Goal: Share content: Share content

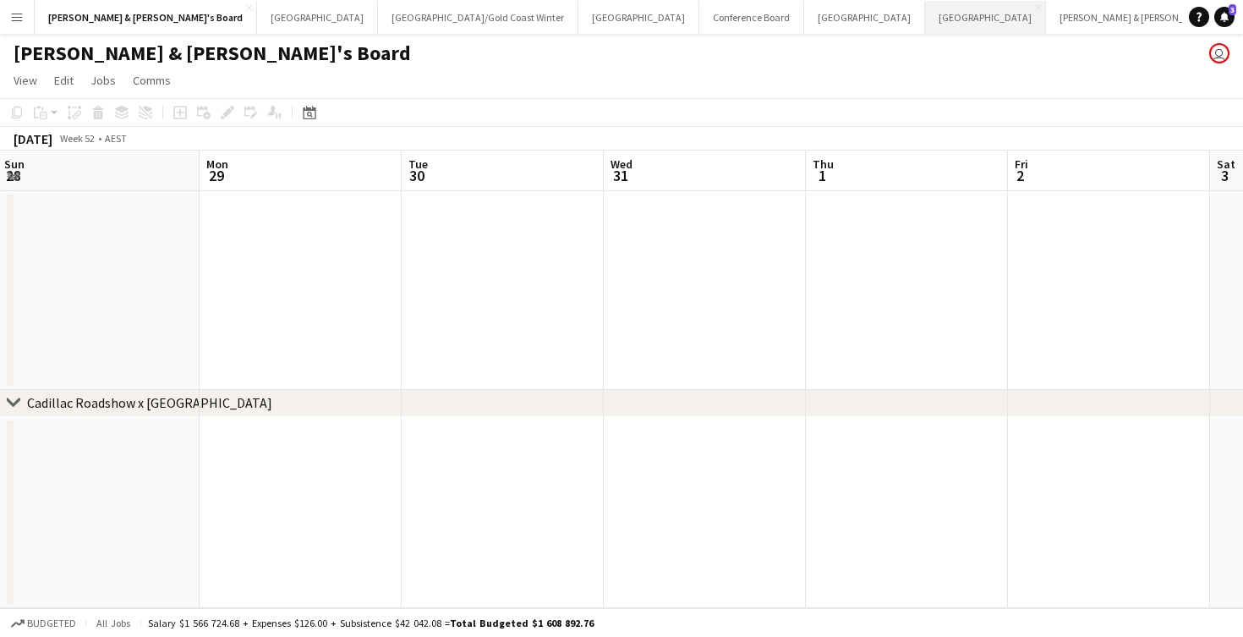
click at [925, 27] on button "Adelaide Close" at bounding box center [985, 17] width 121 height 33
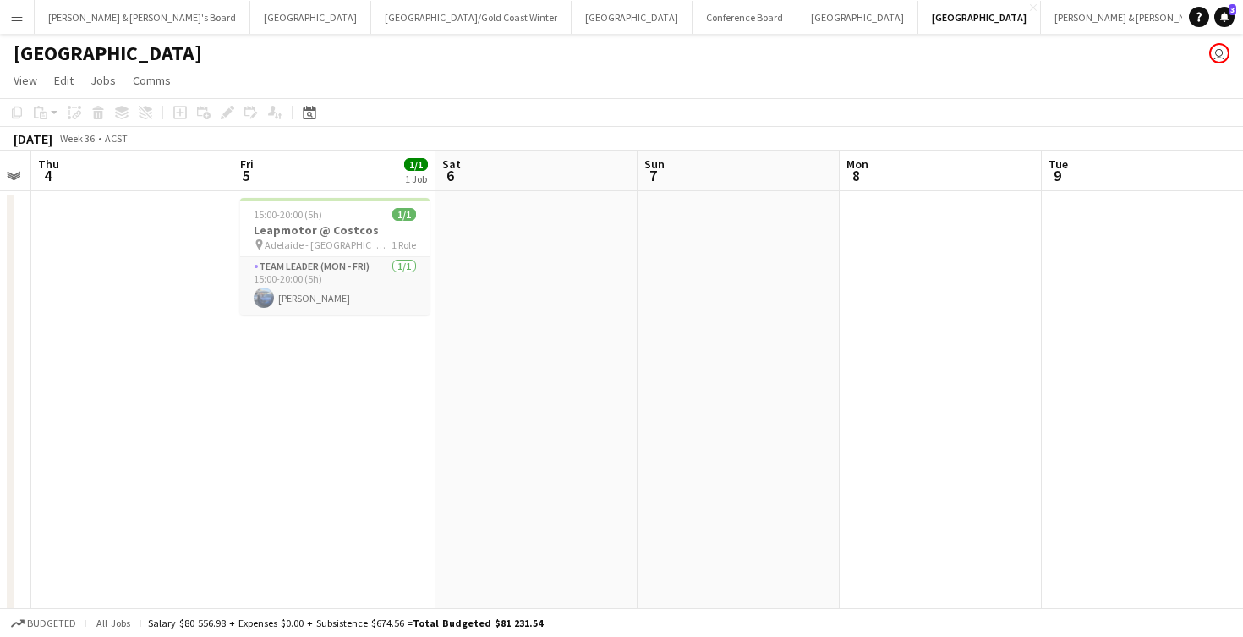
scroll to position [0, 591]
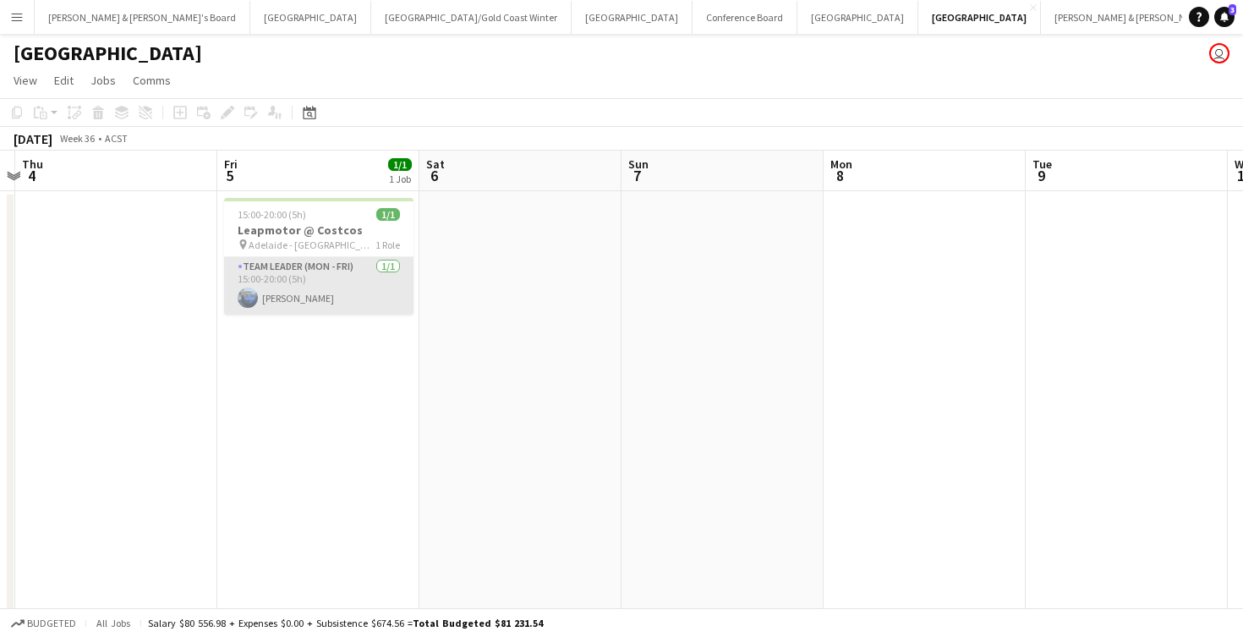
click at [327, 291] on app-card-role "Team Leader (Mon - Fri) [DATE] 15:00-20:00 (5h) [PERSON_NAME]" at bounding box center [318, 286] width 189 height 58
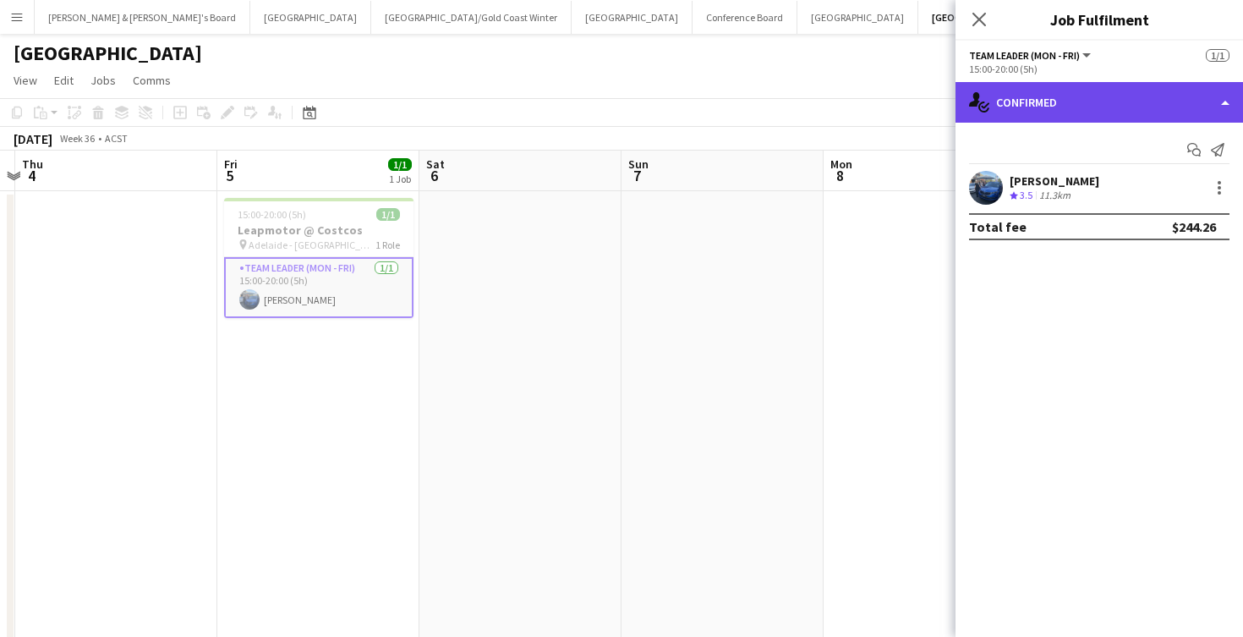
click at [1070, 96] on div "single-neutral-actions-check-2 Confirmed" at bounding box center [1100, 102] width 288 height 41
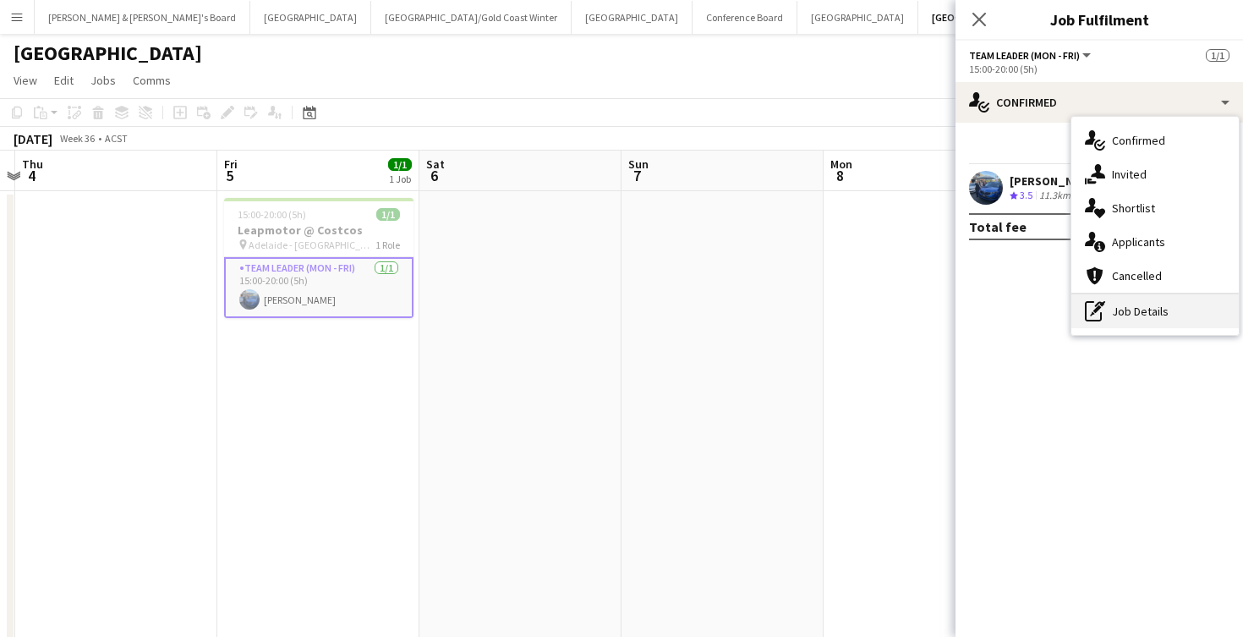
click at [1142, 306] on div "pen-write Job Details" at bounding box center [1155, 311] width 167 height 34
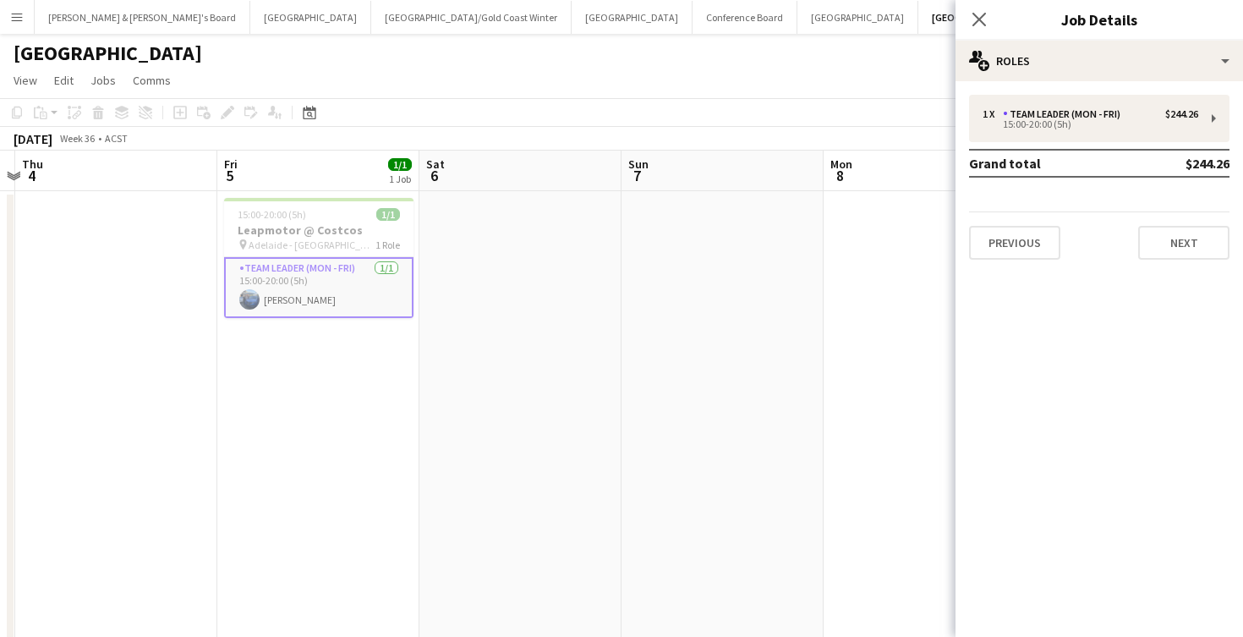
click at [675, 354] on app-date-cell at bounding box center [723, 430] width 202 height 479
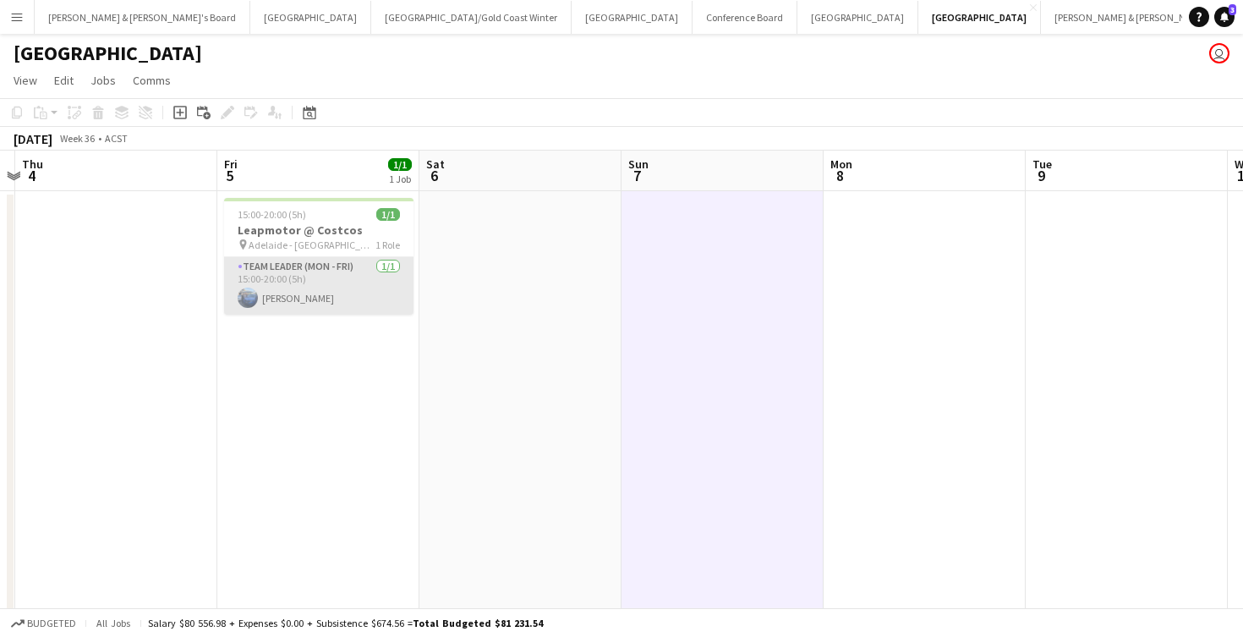
click at [292, 286] on app-card-role "Team Leader (Mon - Fri) [DATE] 15:00-20:00 (5h) [PERSON_NAME]" at bounding box center [318, 286] width 189 height 58
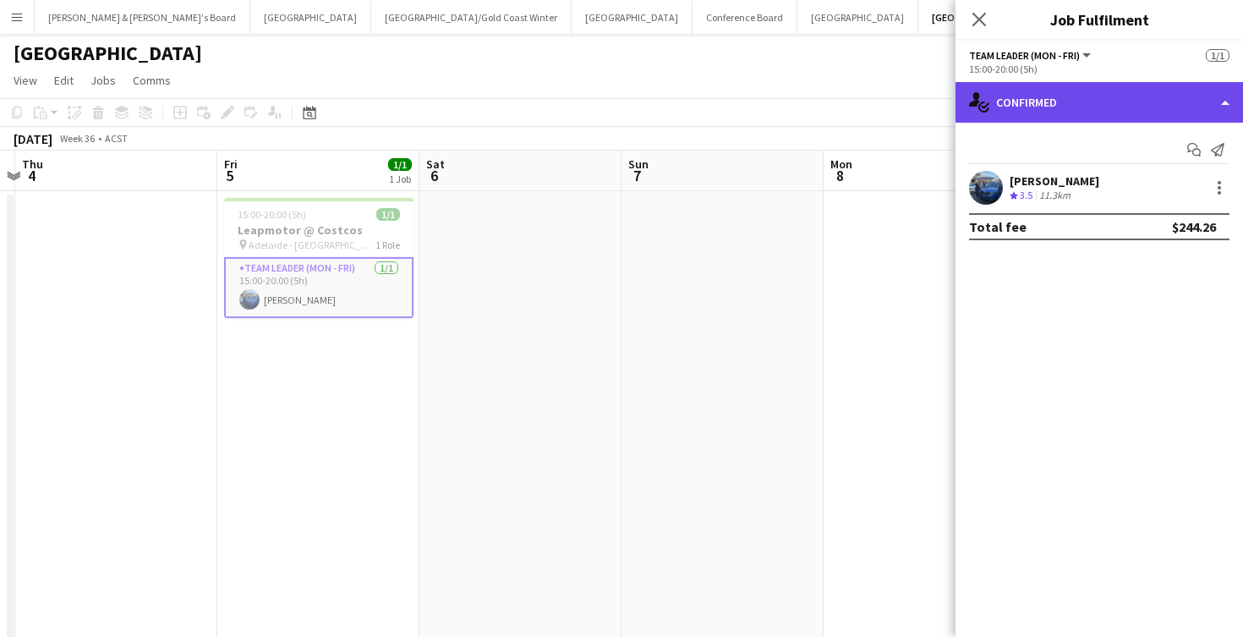
click at [1061, 89] on div "single-neutral-actions-check-2 Confirmed" at bounding box center [1100, 102] width 288 height 41
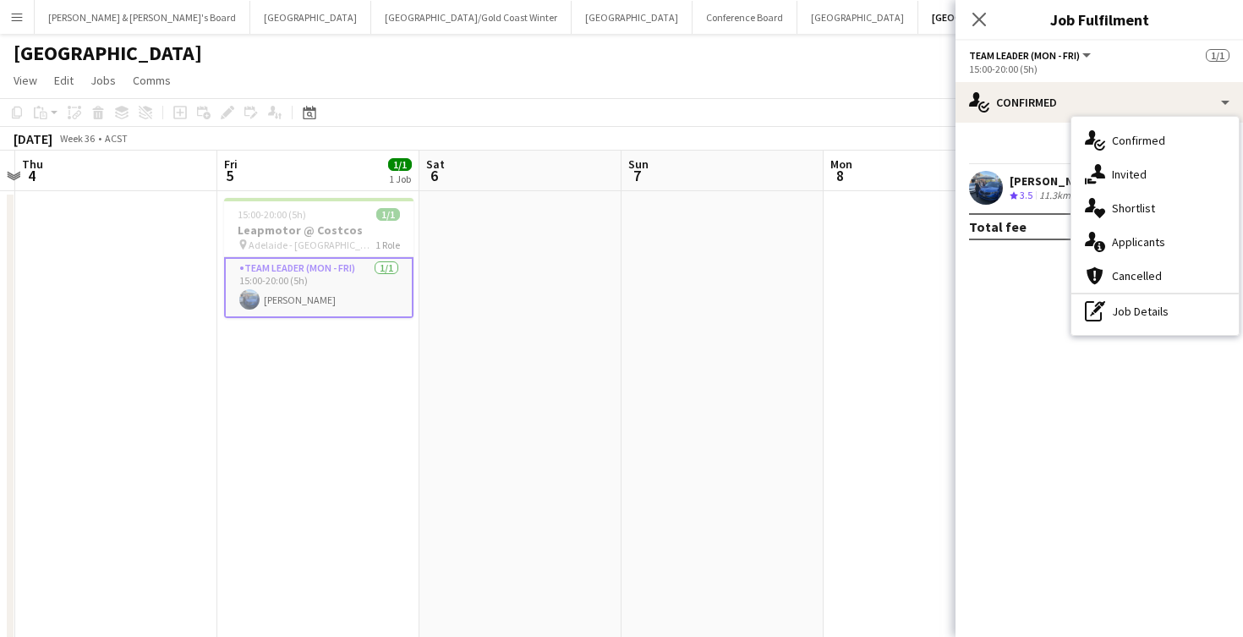
click at [1051, 185] on div "[PERSON_NAME]" at bounding box center [1055, 180] width 90 height 15
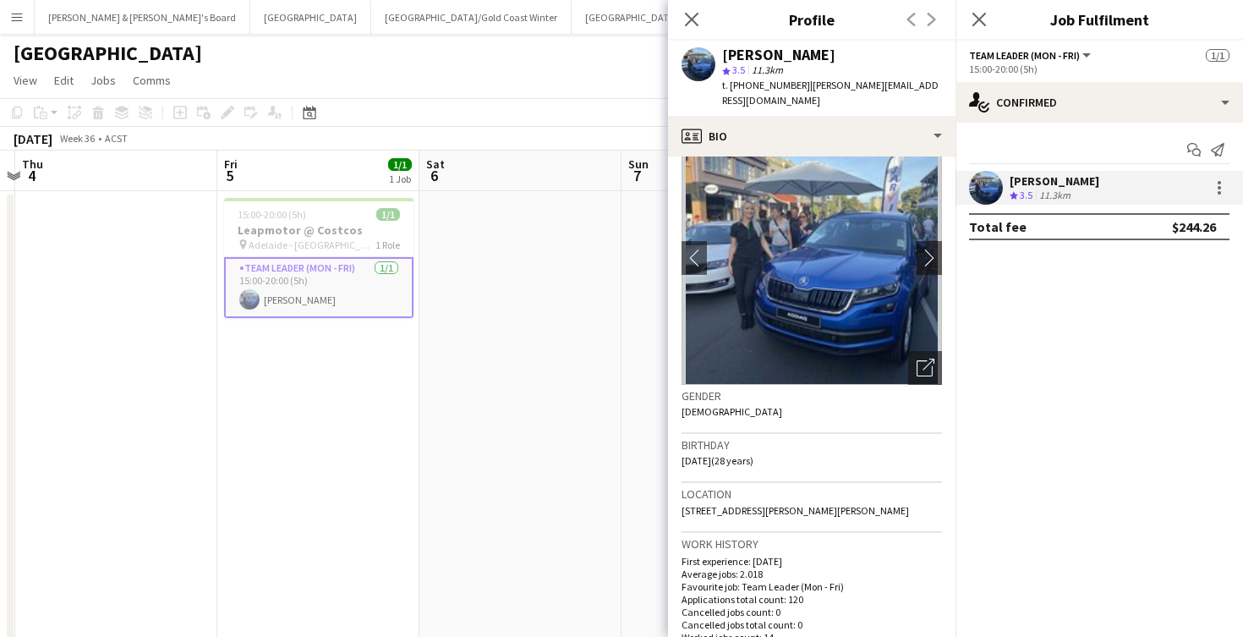
scroll to position [28, 0]
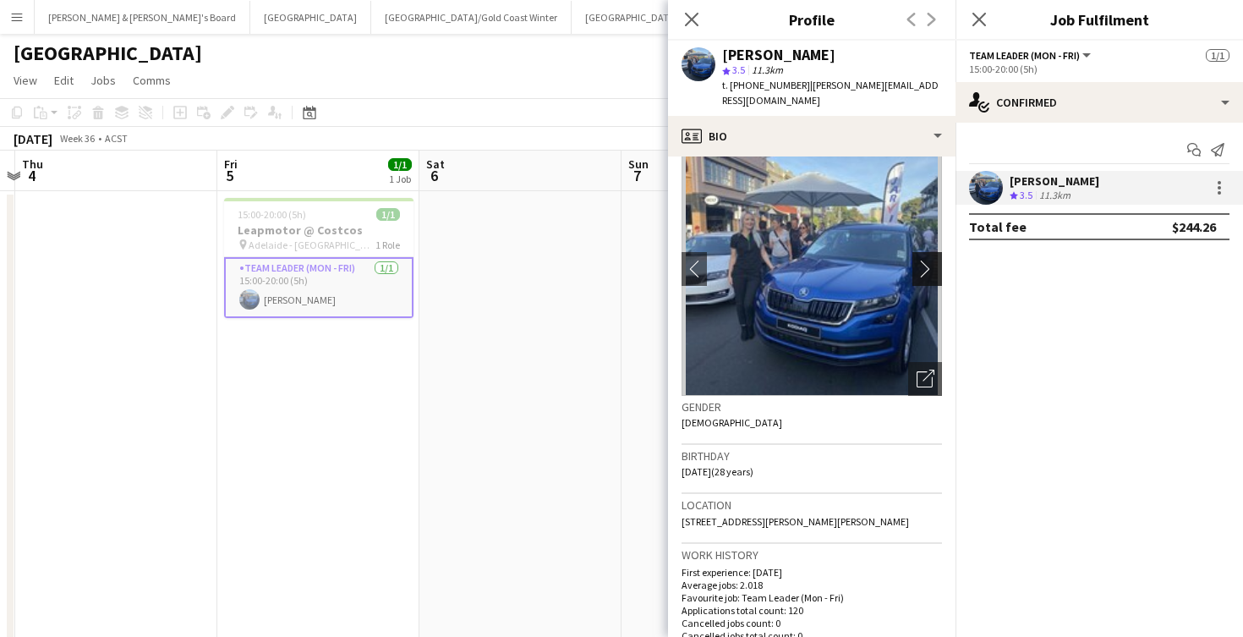
click at [925, 260] on app-icon "chevron-right" at bounding box center [930, 269] width 26 height 18
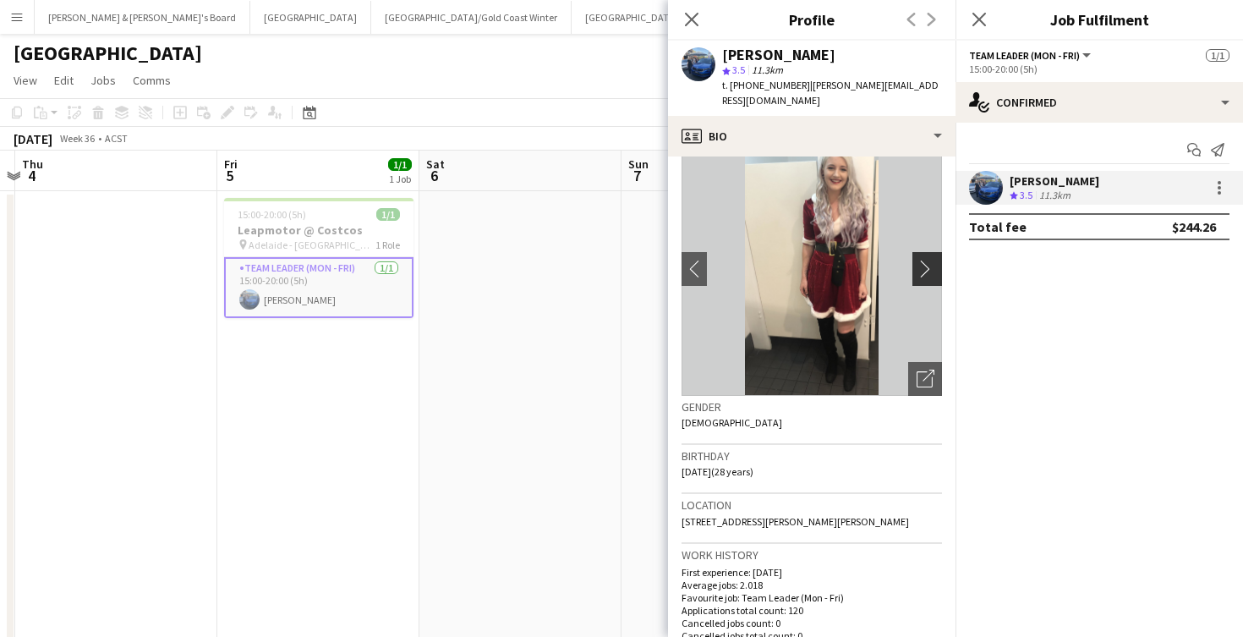
click at [924, 260] on app-icon "chevron-right" at bounding box center [930, 269] width 26 height 18
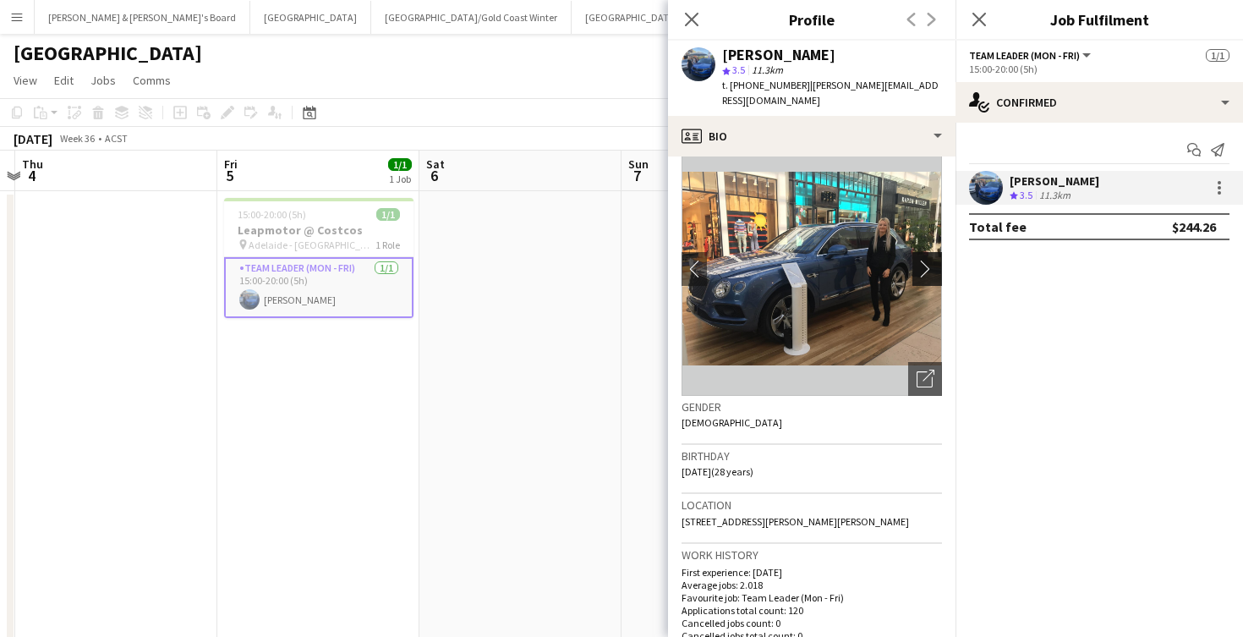
click at [924, 260] on app-icon "chevron-right" at bounding box center [930, 269] width 26 height 18
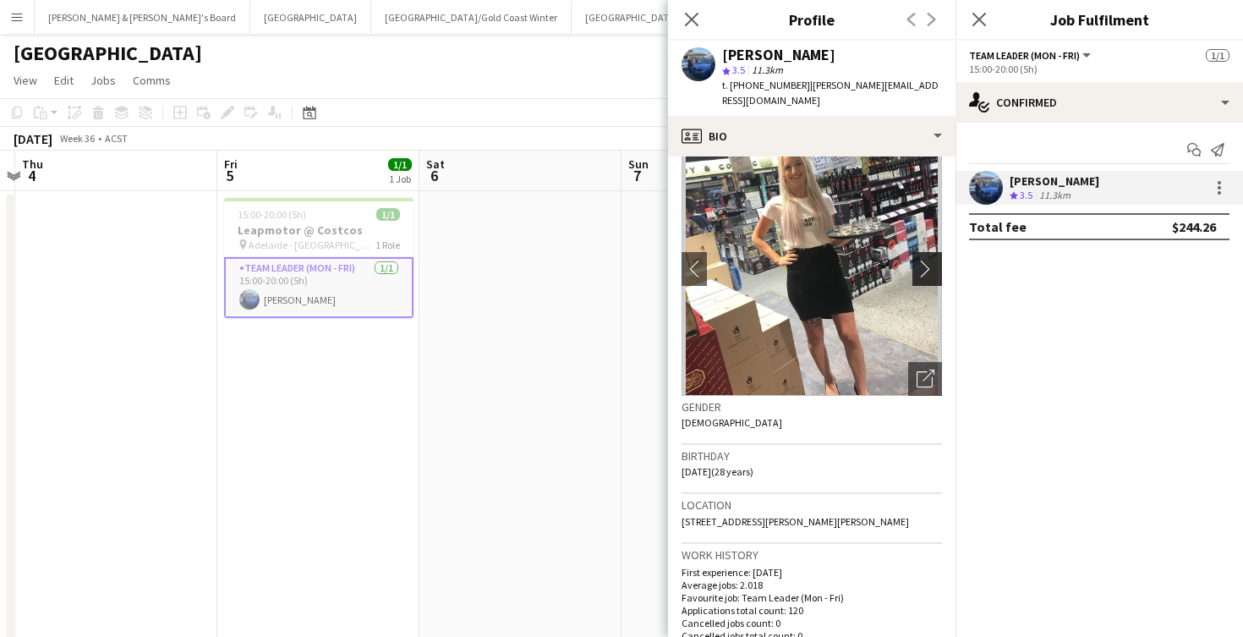
click at [924, 260] on app-icon "chevron-right" at bounding box center [930, 269] width 26 height 18
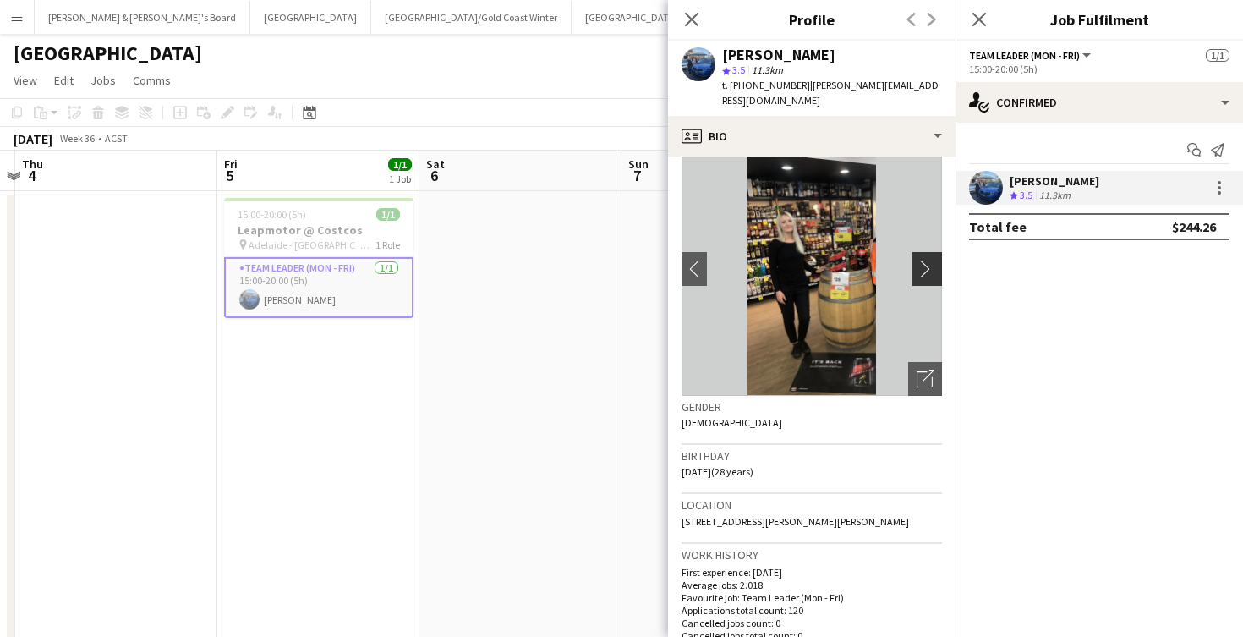
click at [927, 260] on app-icon "chevron-right" at bounding box center [930, 269] width 26 height 18
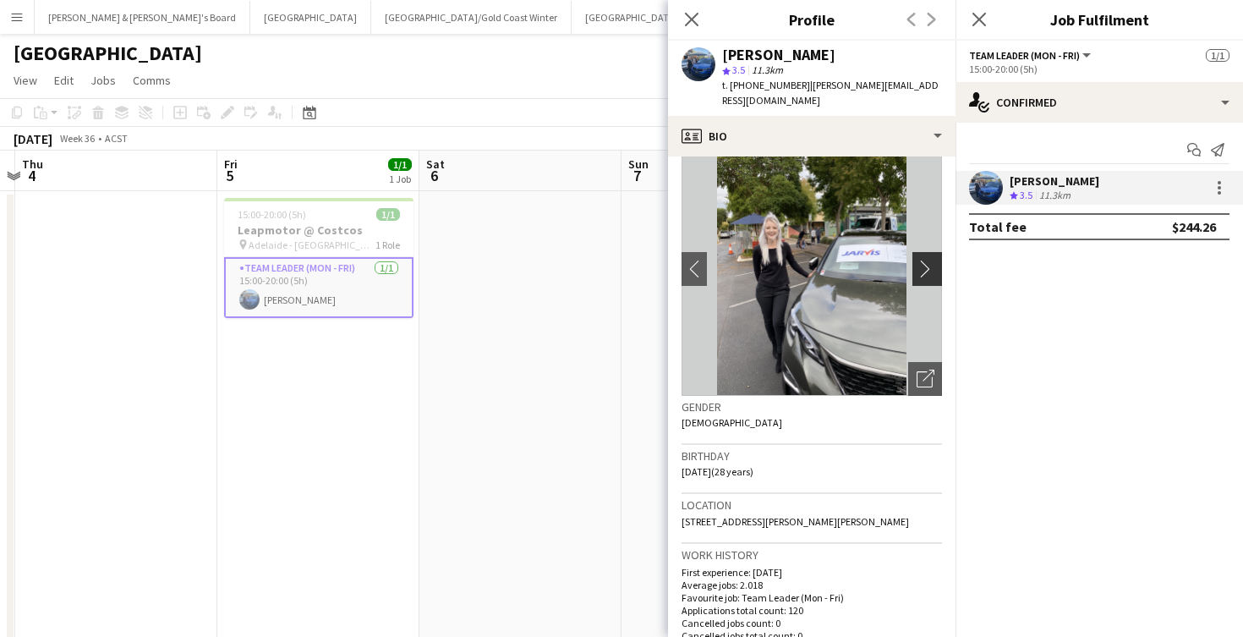
click at [928, 260] on app-icon "chevron-right" at bounding box center [930, 269] width 26 height 18
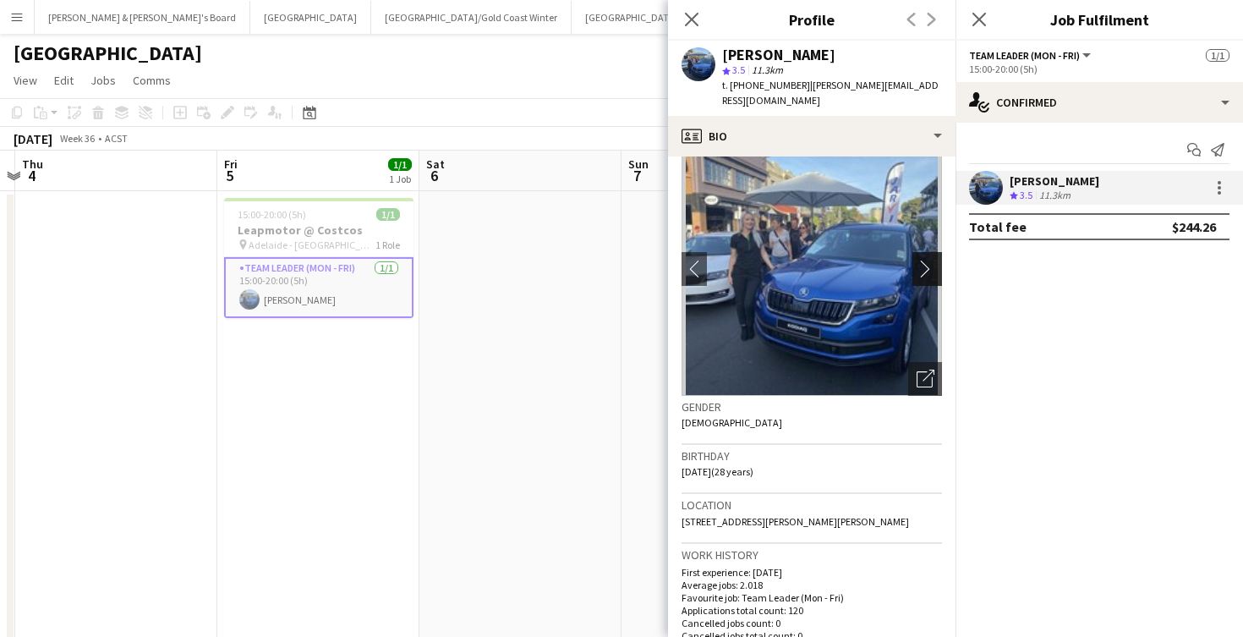
click at [928, 260] on app-icon "chevron-right" at bounding box center [930, 269] width 26 height 18
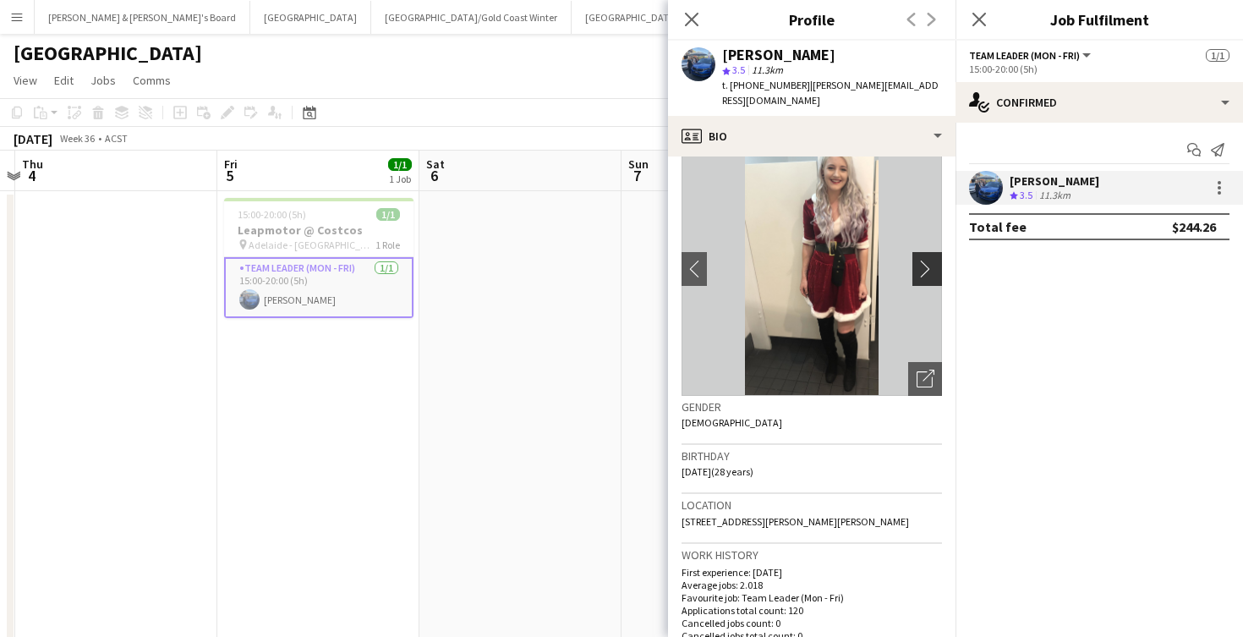
click at [928, 260] on app-icon "chevron-right" at bounding box center [930, 269] width 26 height 18
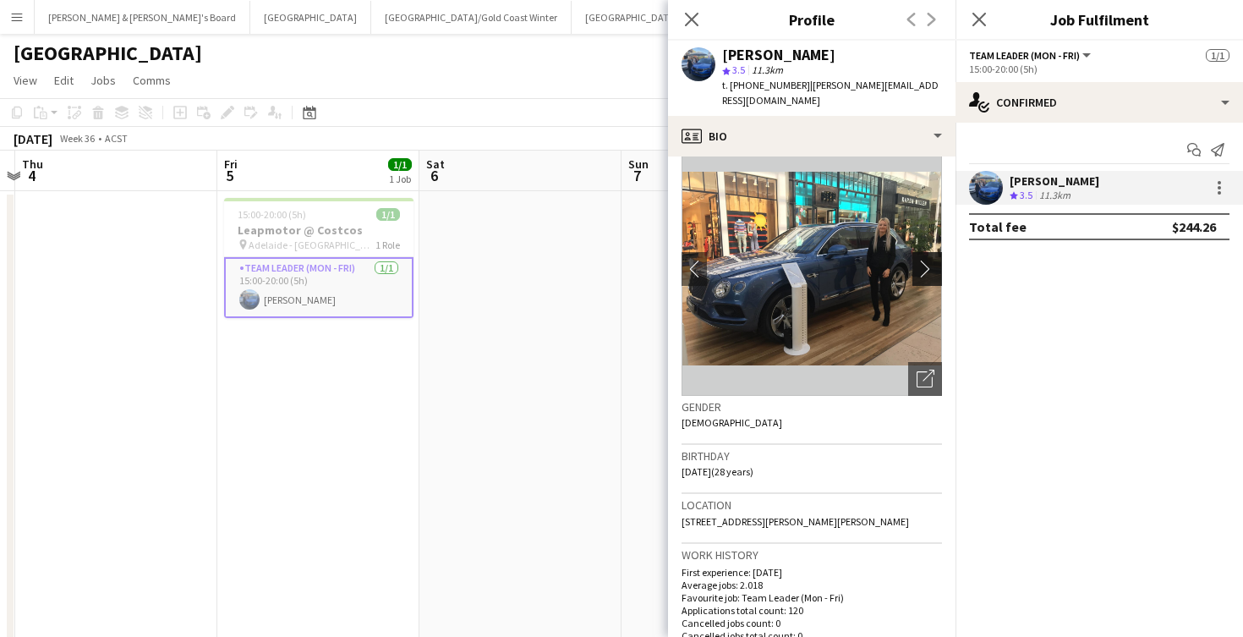
click at [928, 260] on app-icon "chevron-right" at bounding box center [930, 269] width 26 height 18
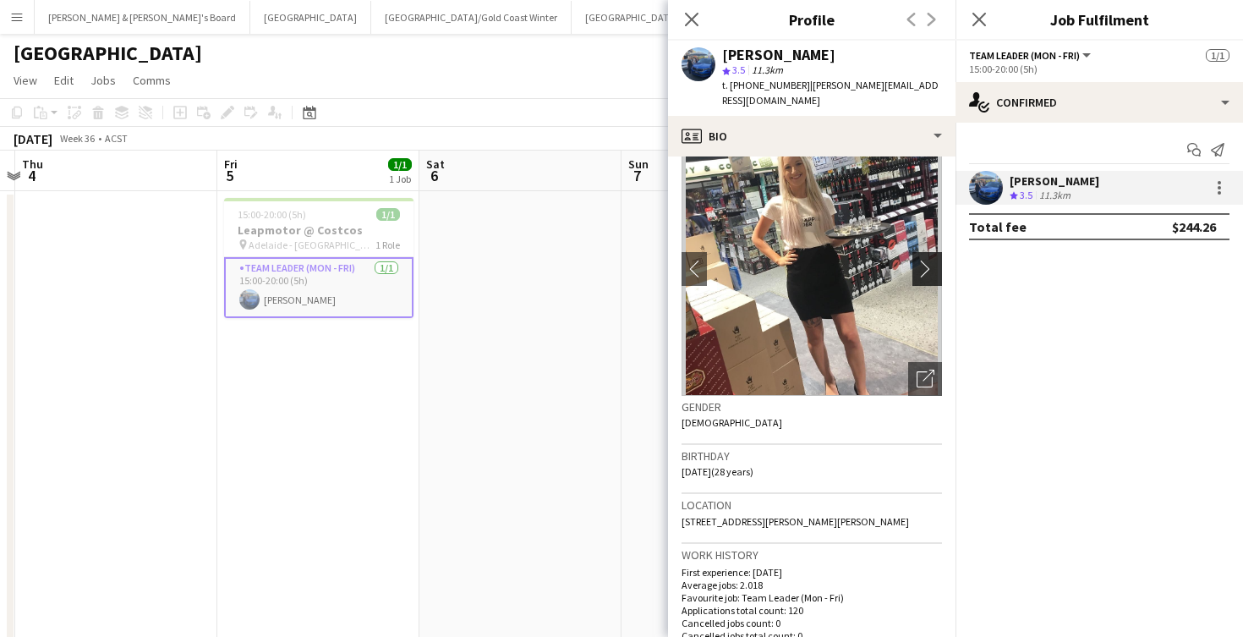
click at [928, 260] on app-icon "chevron-right" at bounding box center [930, 269] width 26 height 18
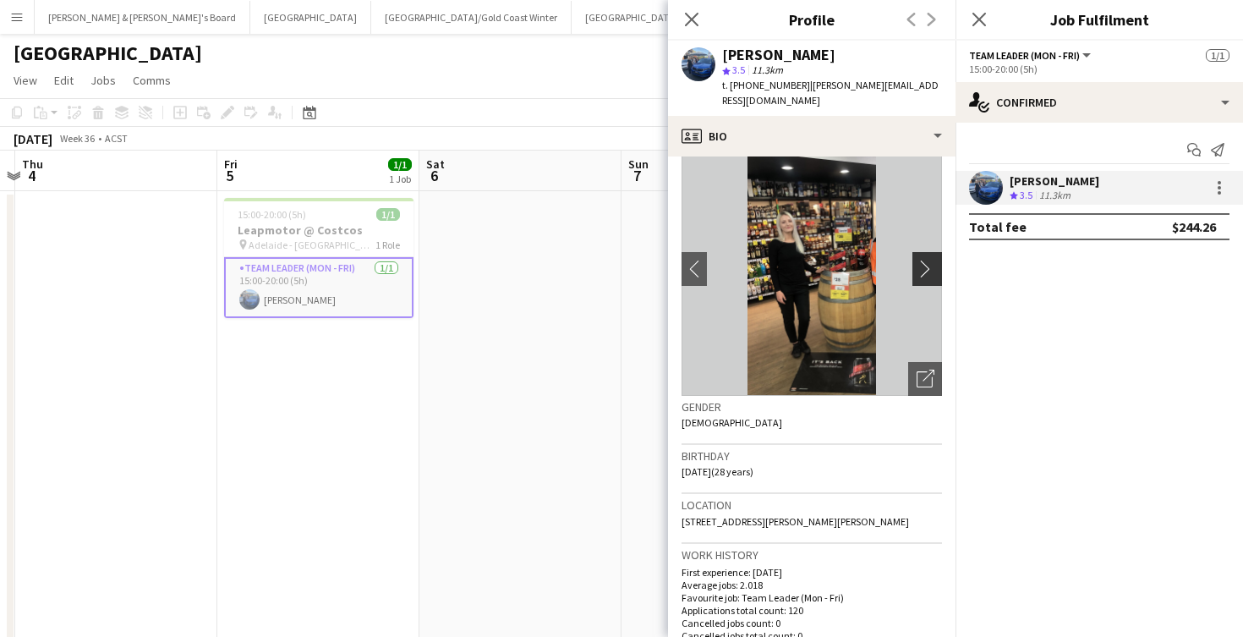
click at [928, 260] on app-icon "chevron-right" at bounding box center [930, 269] width 26 height 18
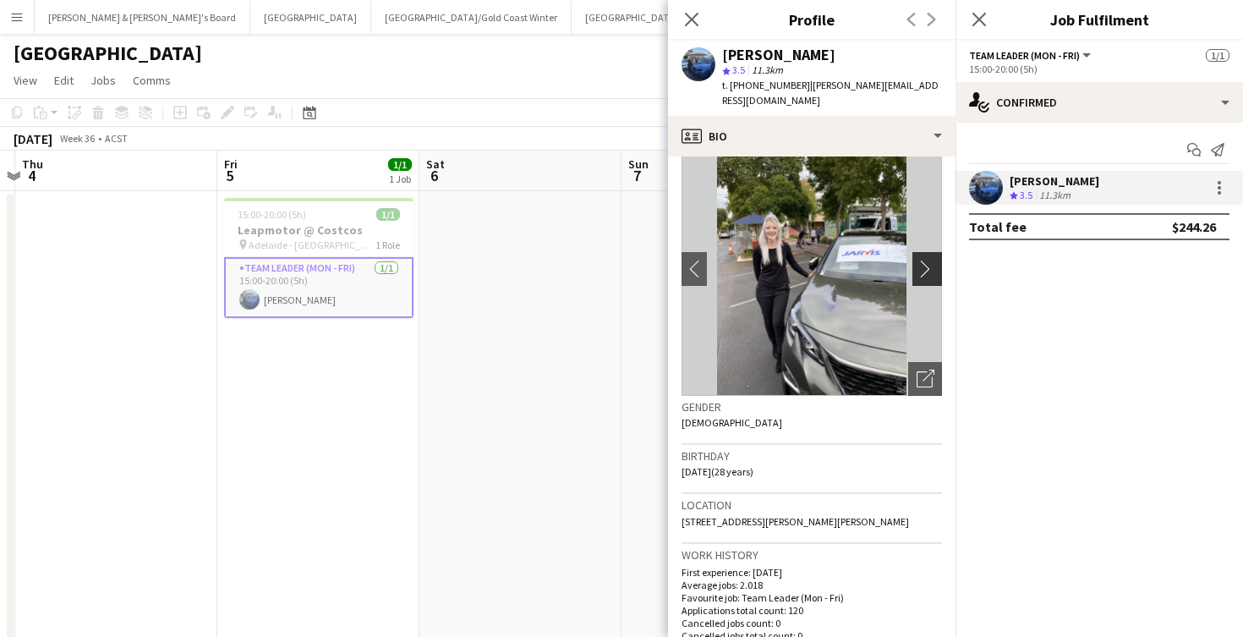
click at [927, 260] on app-icon "chevron-right" at bounding box center [930, 269] width 26 height 18
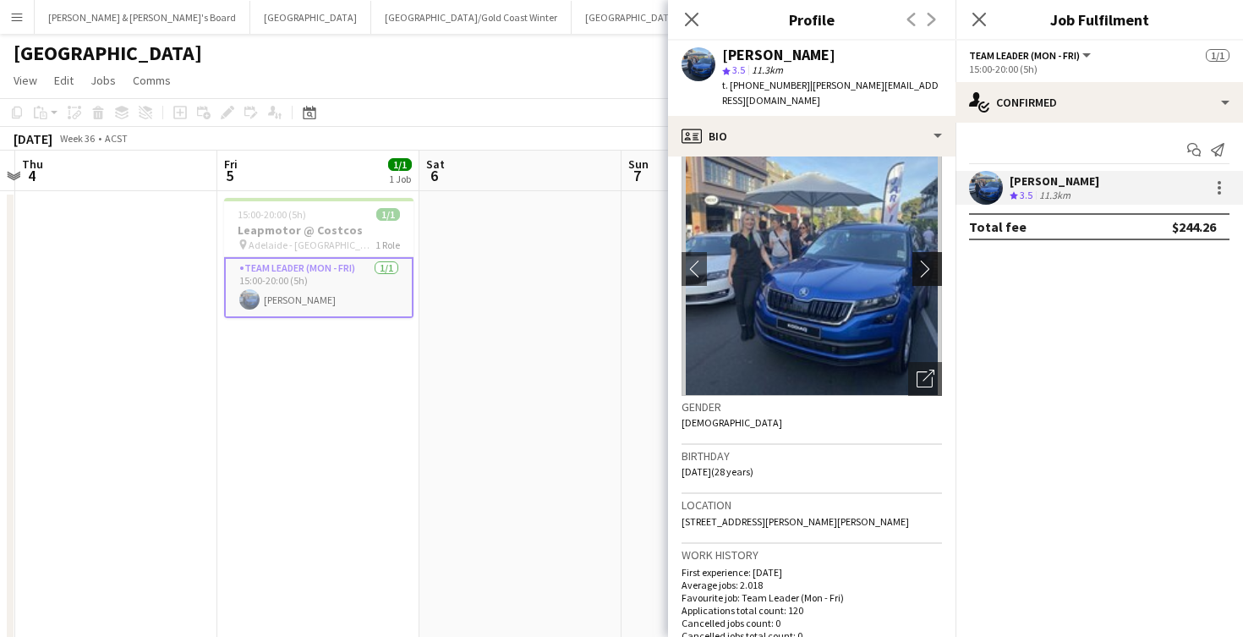
click at [926, 260] on app-icon "chevron-right" at bounding box center [930, 269] width 26 height 18
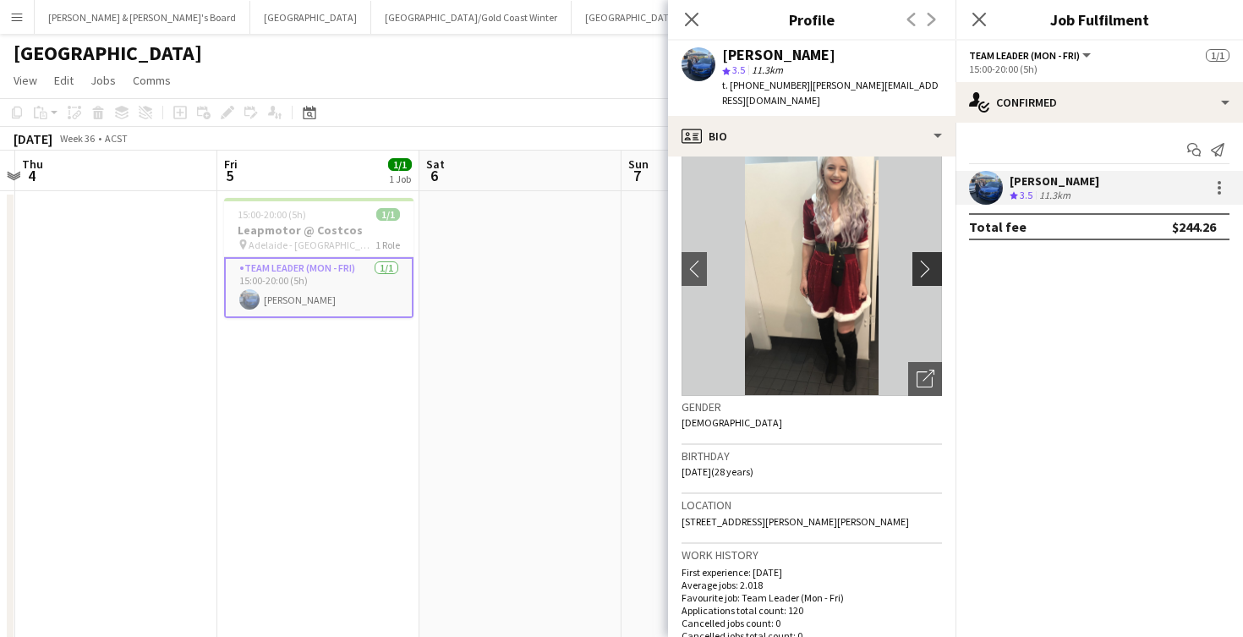
click at [926, 260] on app-icon "chevron-right" at bounding box center [930, 269] width 26 height 18
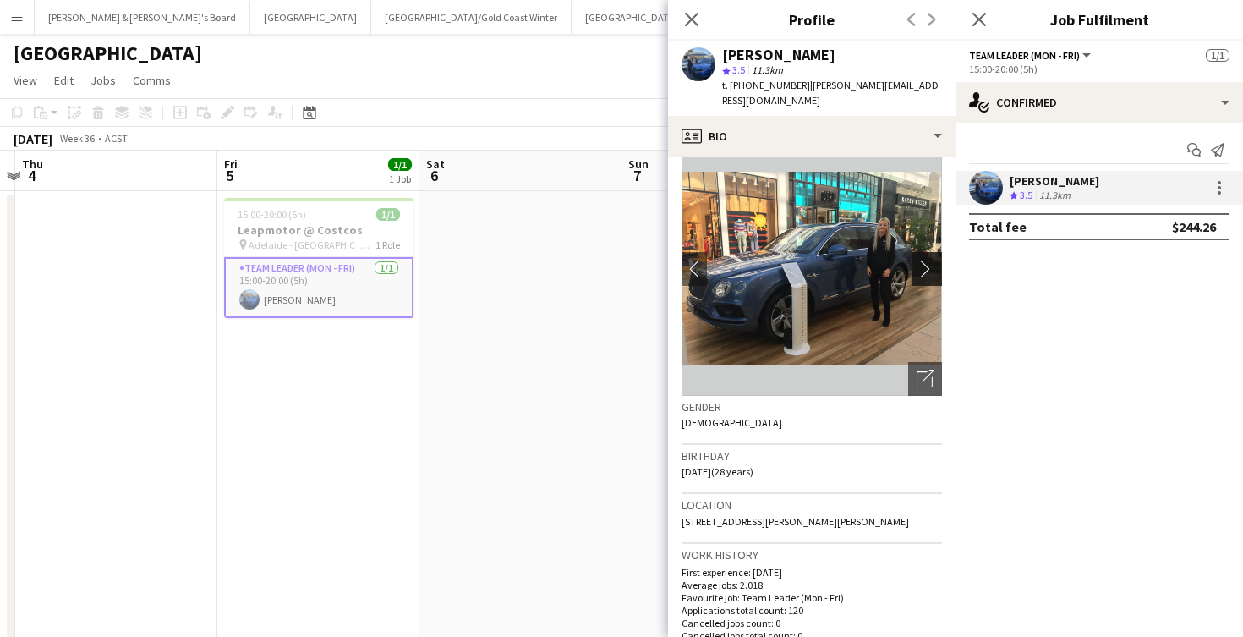
click at [926, 260] on app-icon "chevron-right" at bounding box center [930, 269] width 26 height 18
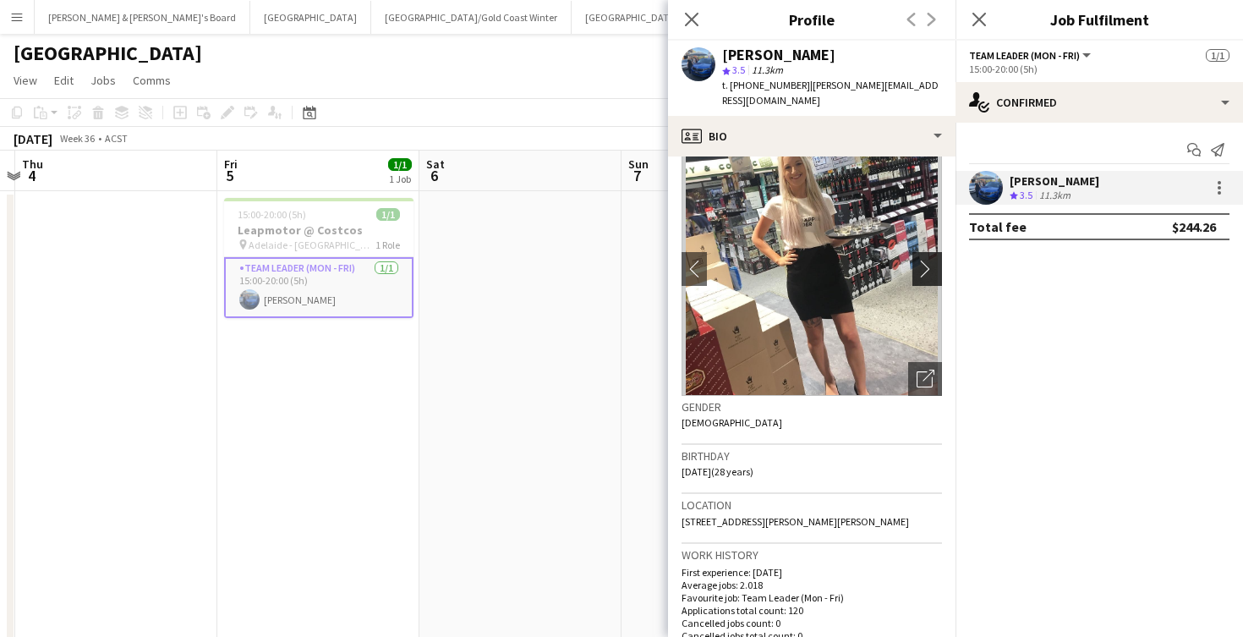
click at [926, 260] on app-icon "chevron-right" at bounding box center [930, 269] width 26 height 18
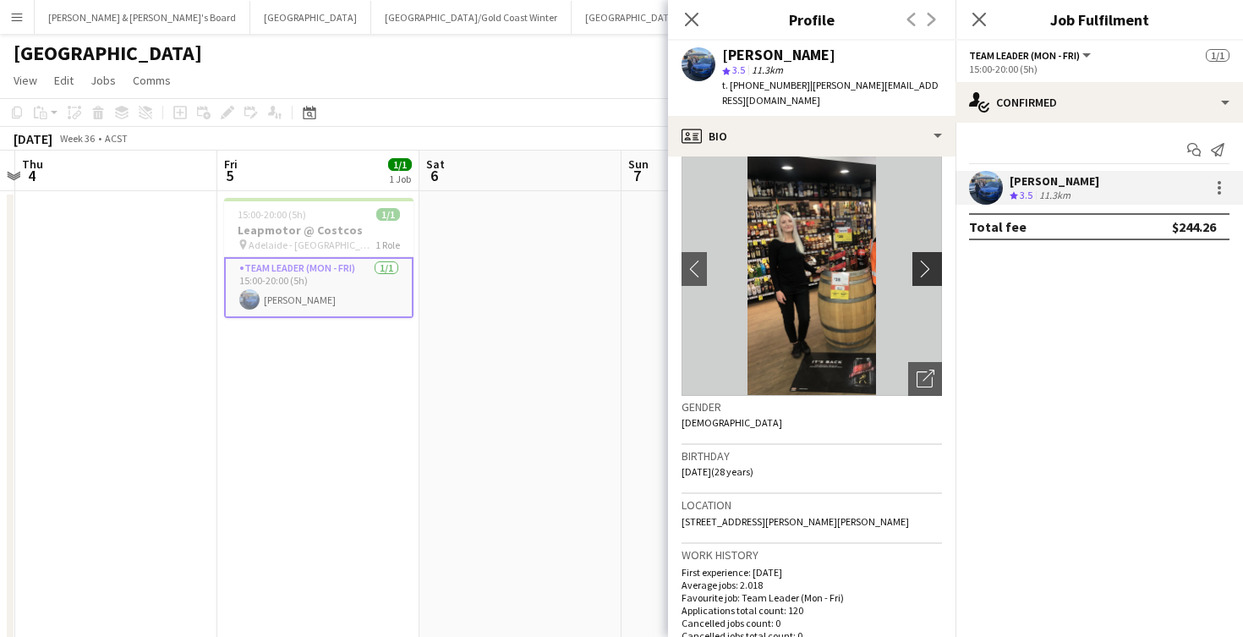
click at [926, 260] on app-icon "chevron-right" at bounding box center [930, 269] width 26 height 18
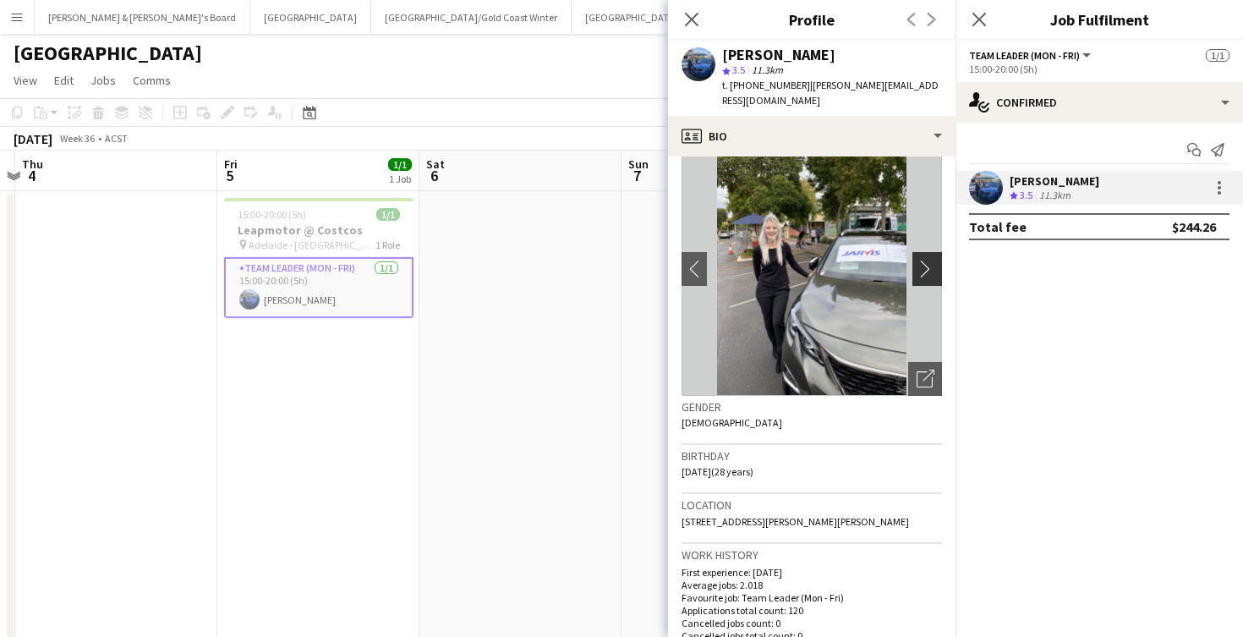
click at [926, 260] on app-icon "chevron-right" at bounding box center [930, 269] width 26 height 18
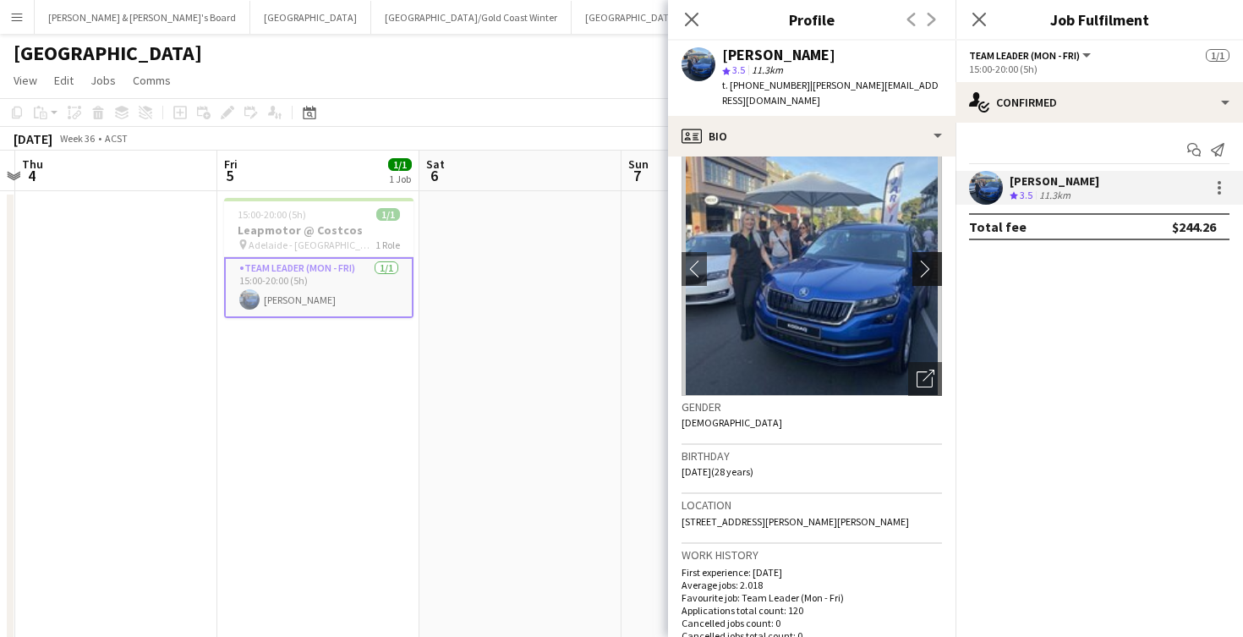
click at [926, 260] on app-icon "chevron-right" at bounding box center [930, 269] width 26 height 18
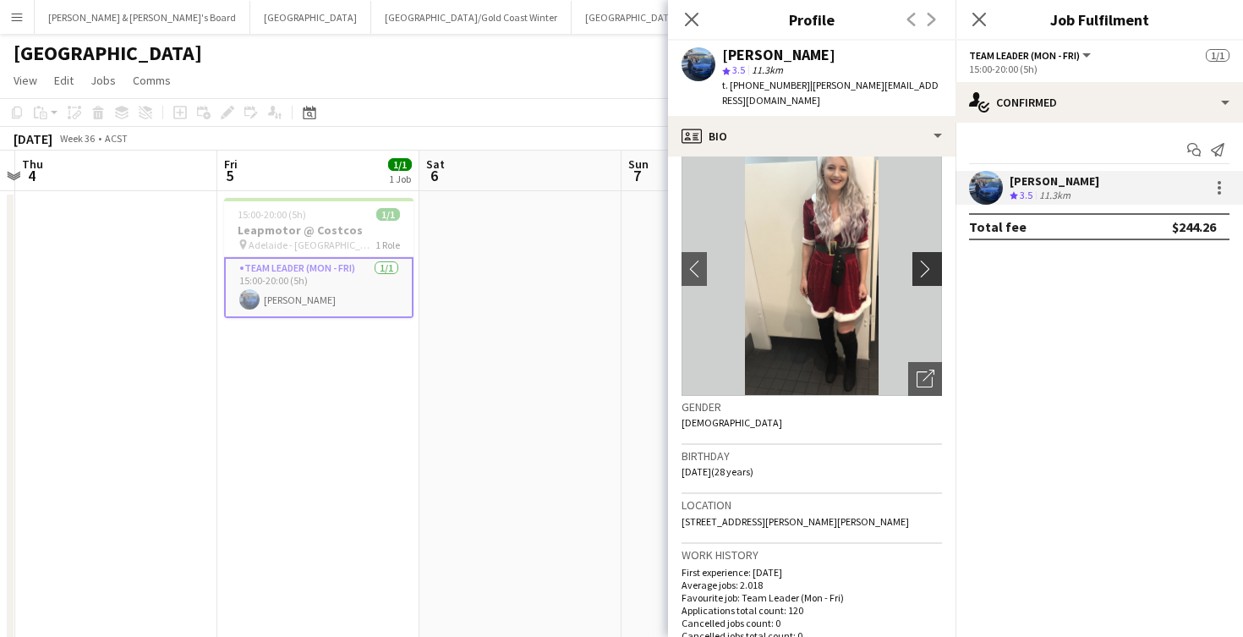
click at [926, 260] on app-icon "chevron-right" at bounding box center [930, 269] width 26 height 18
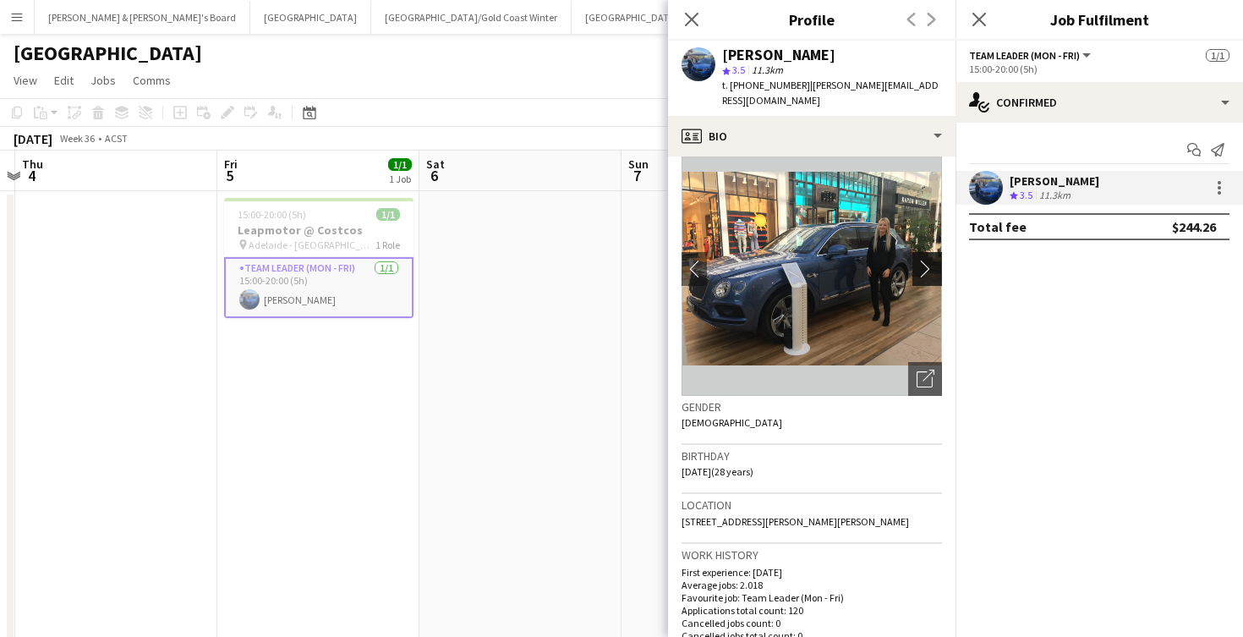
click at [926, 260] on app-icon "chevron-right" at bounding box center [930, 269] width 26 height 18
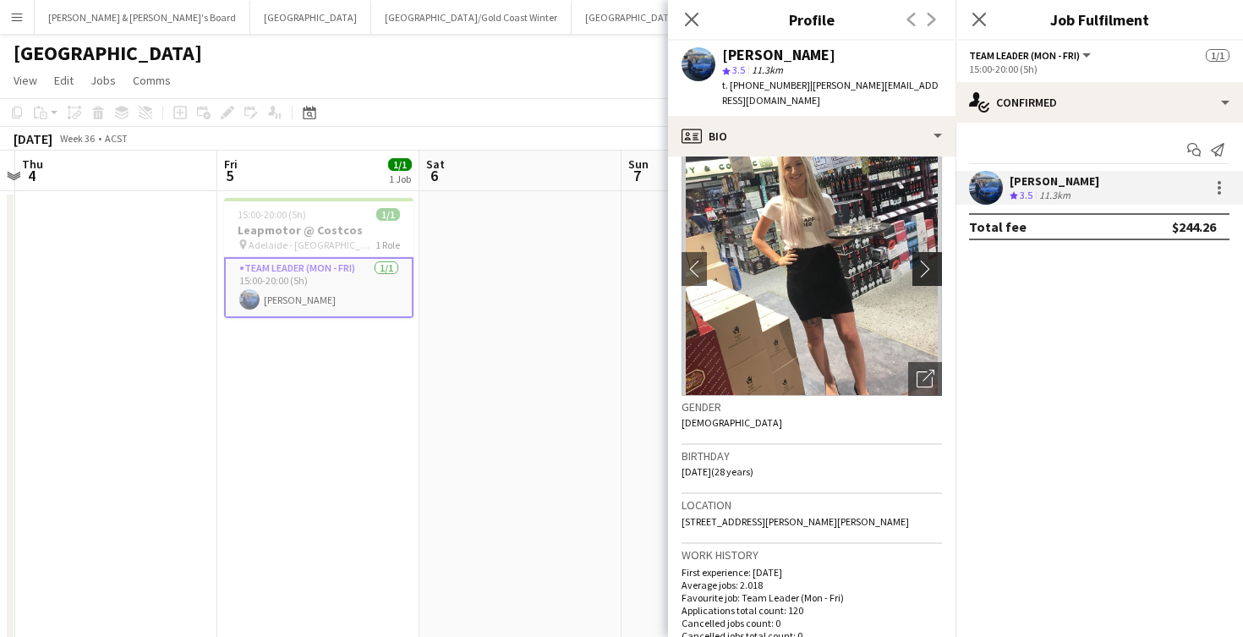
click at [926, 260] on app-icon "chevron-right" at bounding box center [930, 269] width 26 height 18
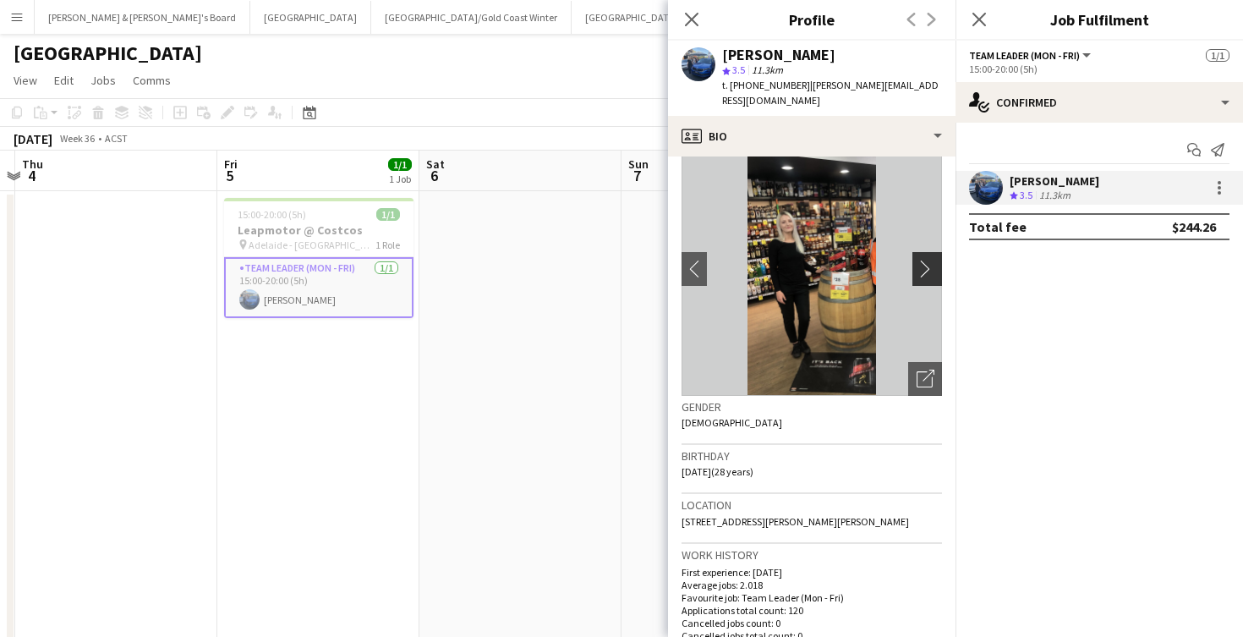
click at [926, 260] on app-icon "chevron-right" at bounding box center [930, 269] width 26 height 18
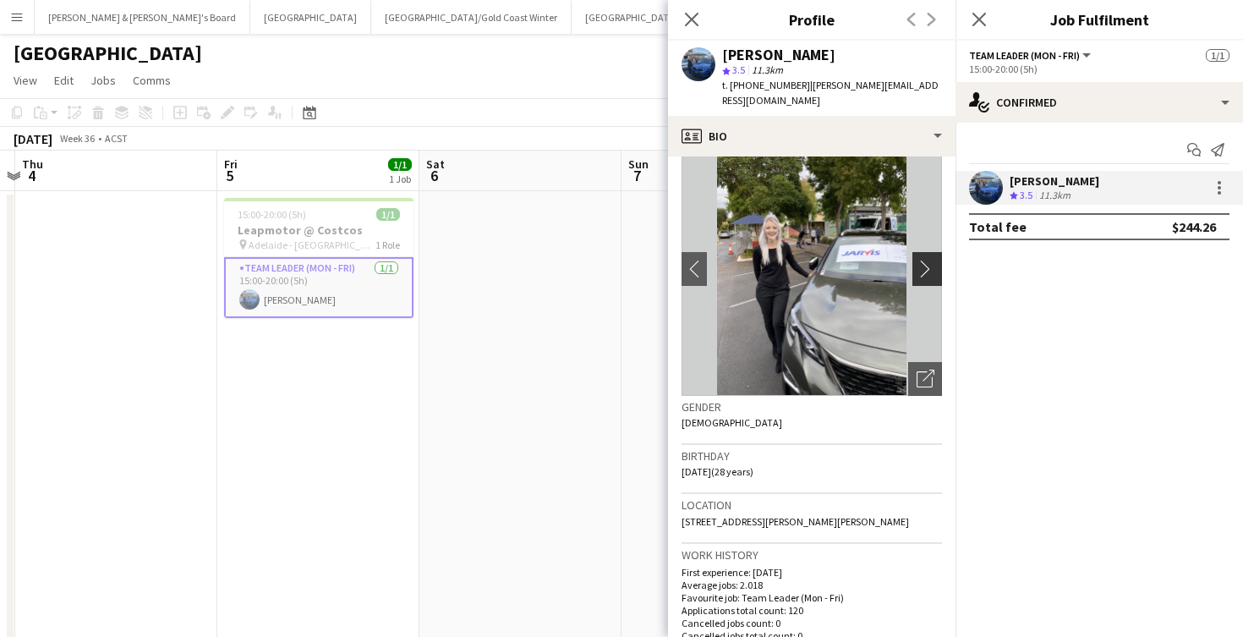
click at [926, 260] on app-icon "chevron-right" at bounding box center [930, 269] width 26 height 18
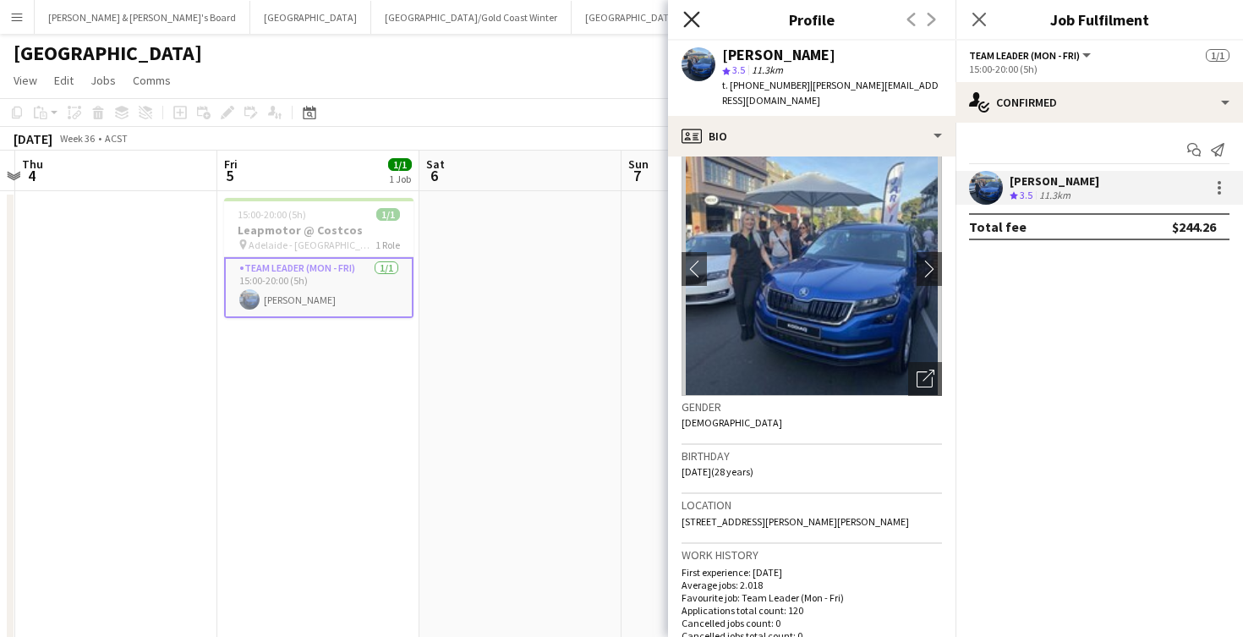
click at [686, 19] on icon "Close pop-in" at bounding box center [691, 19] width 16 height 16
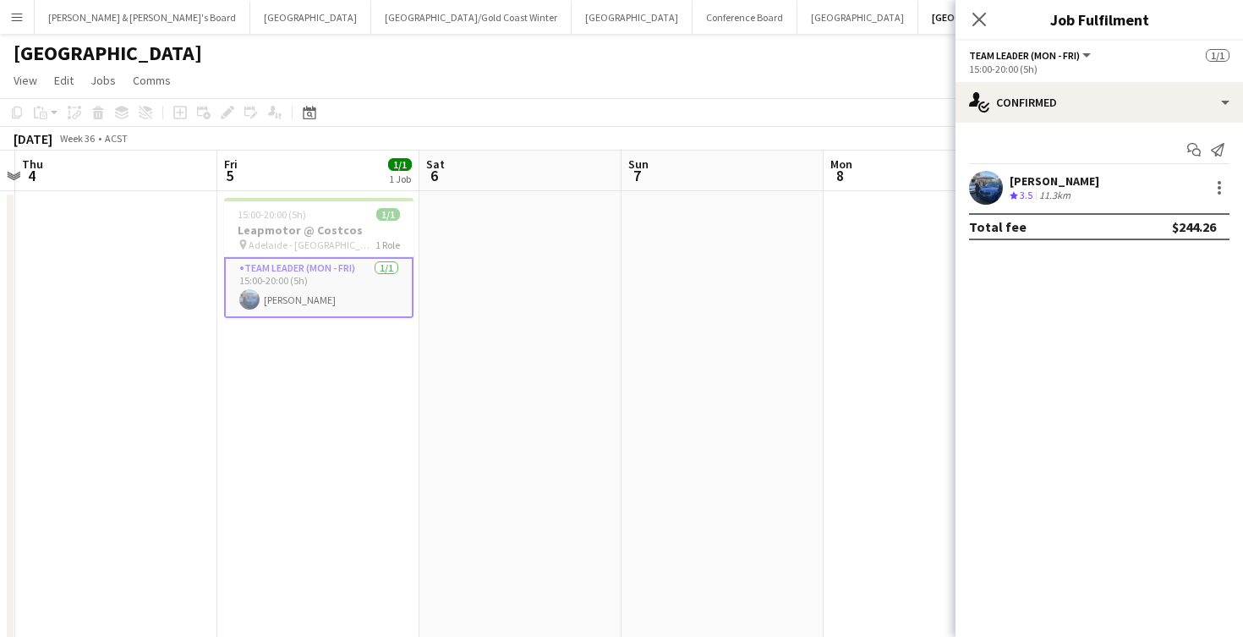
click at [1052, 191] on div "11.3km" at bounding box center [1055, 196] width 38 height 14
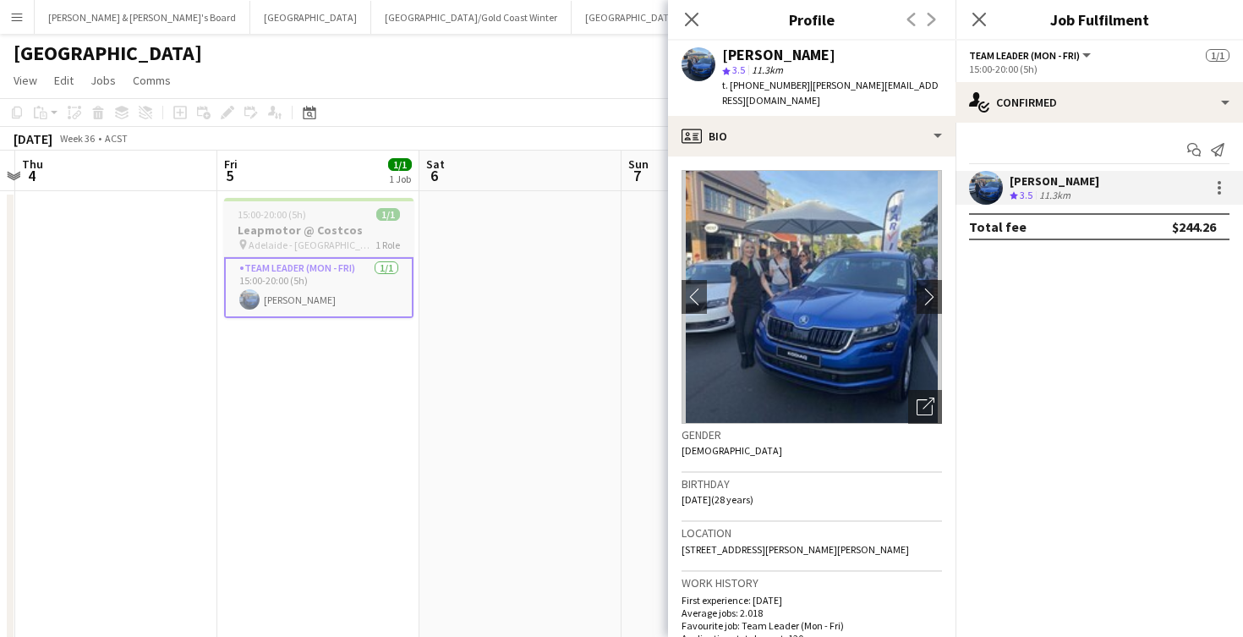
click at [331, 233] on h3 "Leapmotor @ Costcos" at bounding box center [318, 229] width 189 height 15
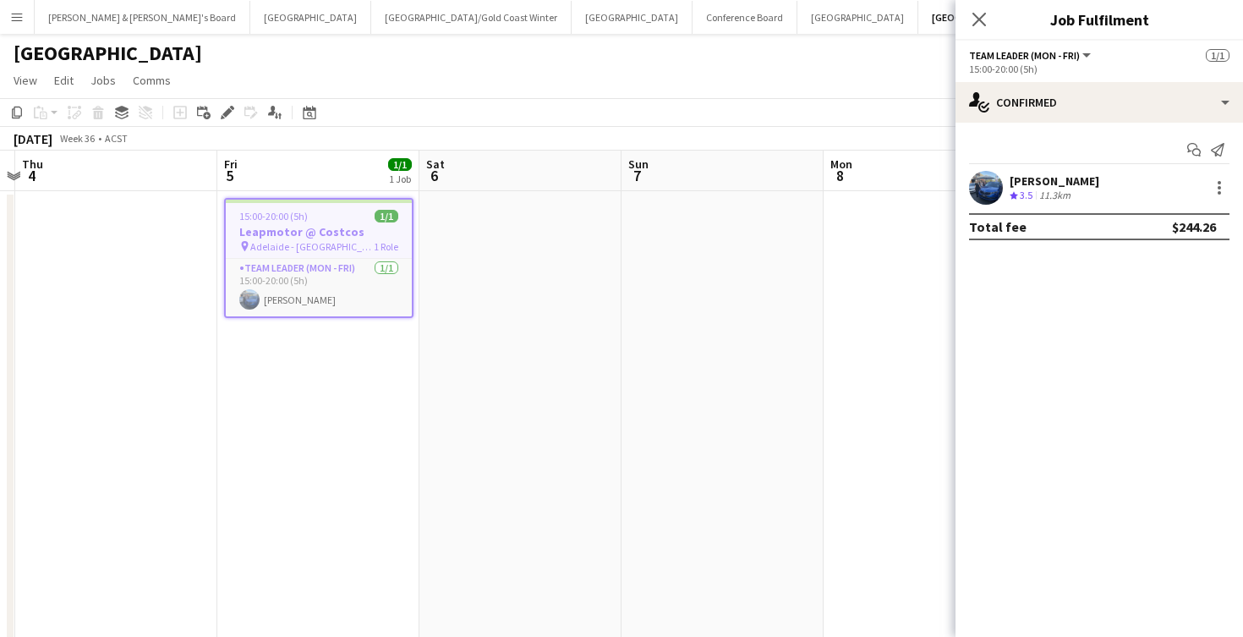
click at [574, 306] on app-date-cell at bounding box center [521, 430] width 202 height 479
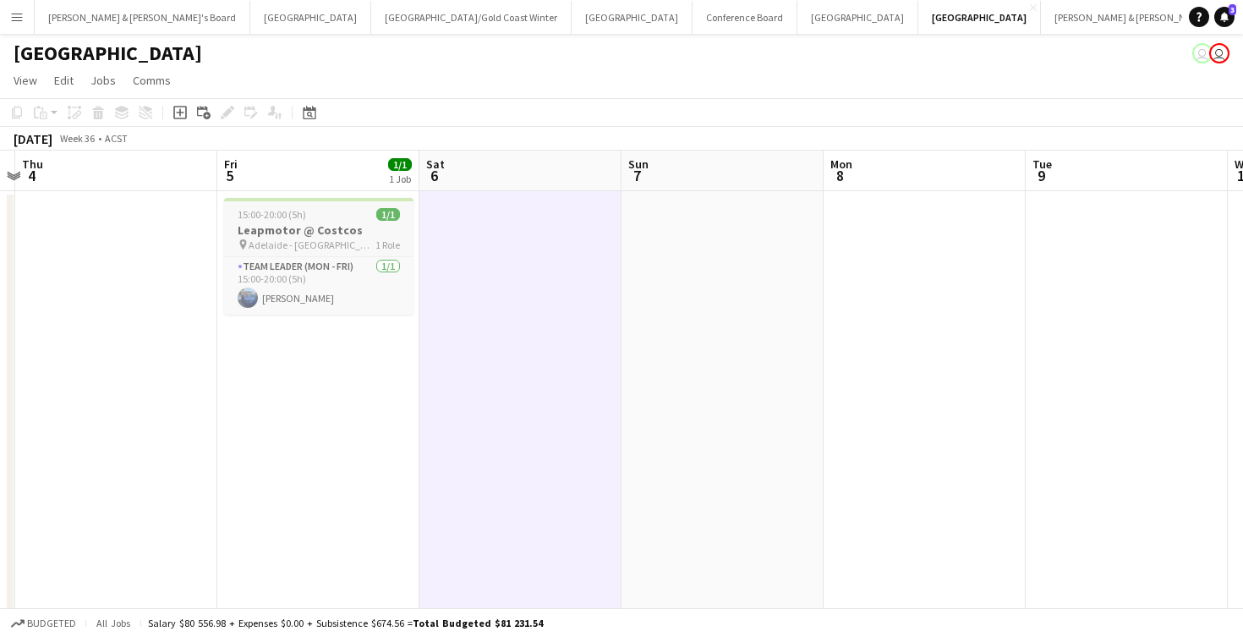
click at [351, 217] on div "15:00-20:00 (5h) 1/1" at bounding box center [318, 214] width 189 height 13
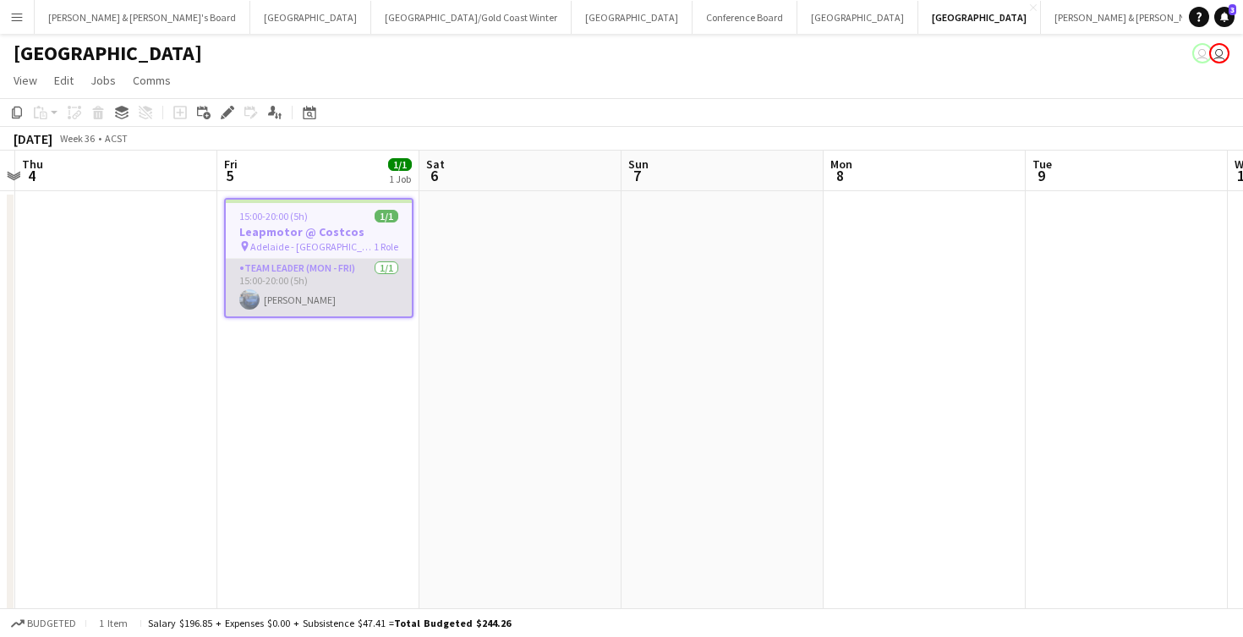
click at [312, 287] on app-card-role "Team Leader (Mon - Fri) [DATE] 15:00-20:00 (5h) [PERSON_NAME]" at bounding box center [319, 288] width 186 height 58
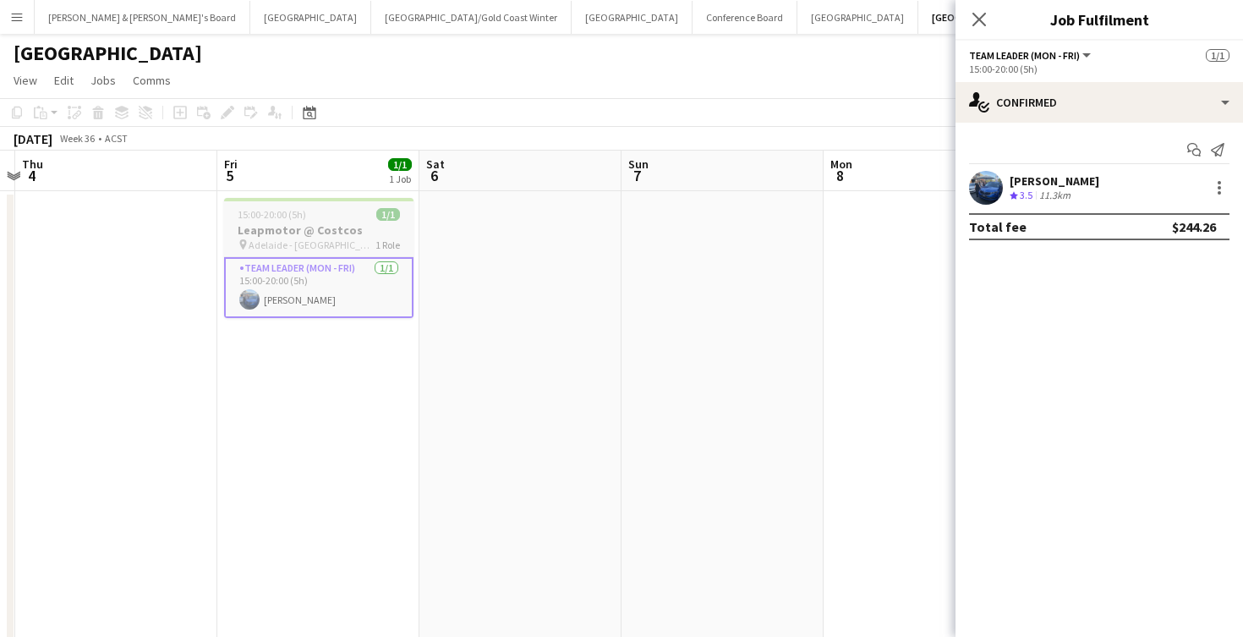
click at [333, 245] on div "pin Adelaide - SA 1 Role" at bounding box center [318, 245] width 189 height 14
click at [336, 233] on h3 "Leapmotor @ Costcos" at bounding box center [319, 231] width 186 height 15
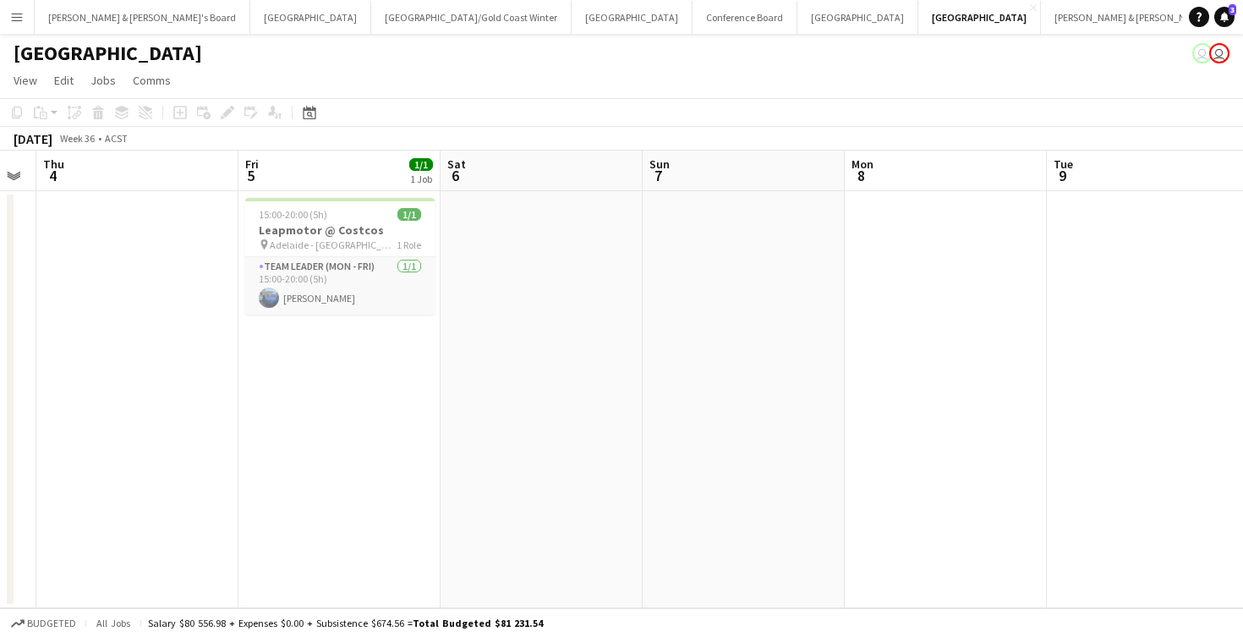
scroll to position [0, 354]
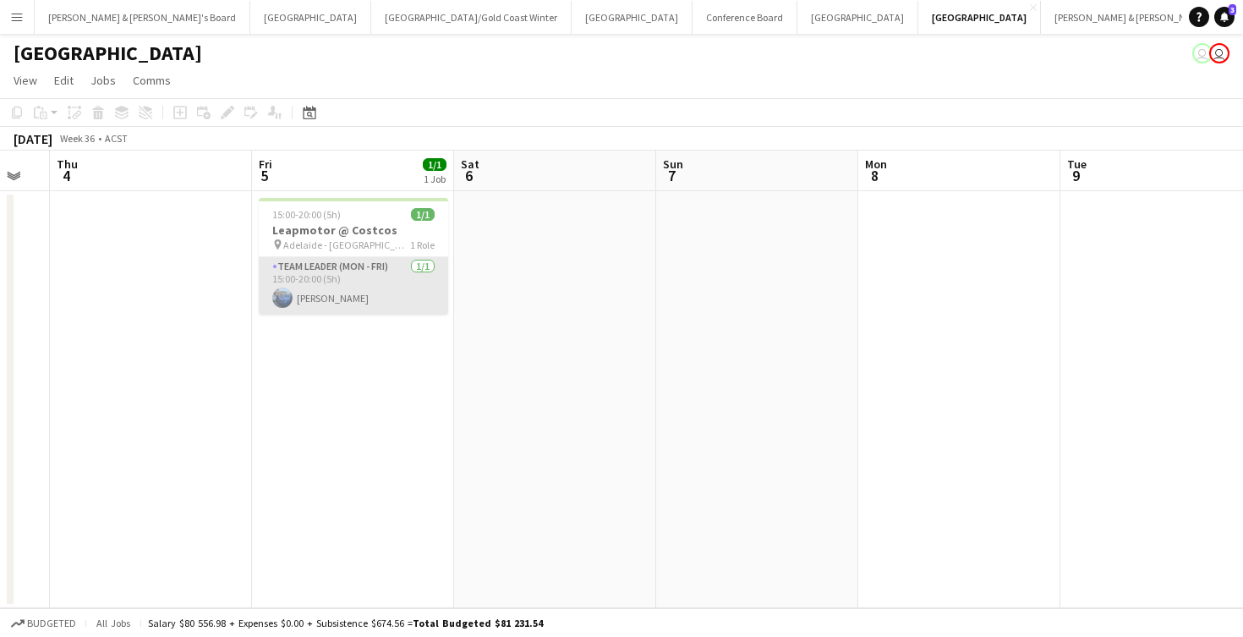
click at [369, 281] on app-card-role "Team Leader (Mon - Fri) [DATE] 15:00-20:00 (5h) [PERSON_NAME]" at bounding box center [353, 286] width 189 height 58
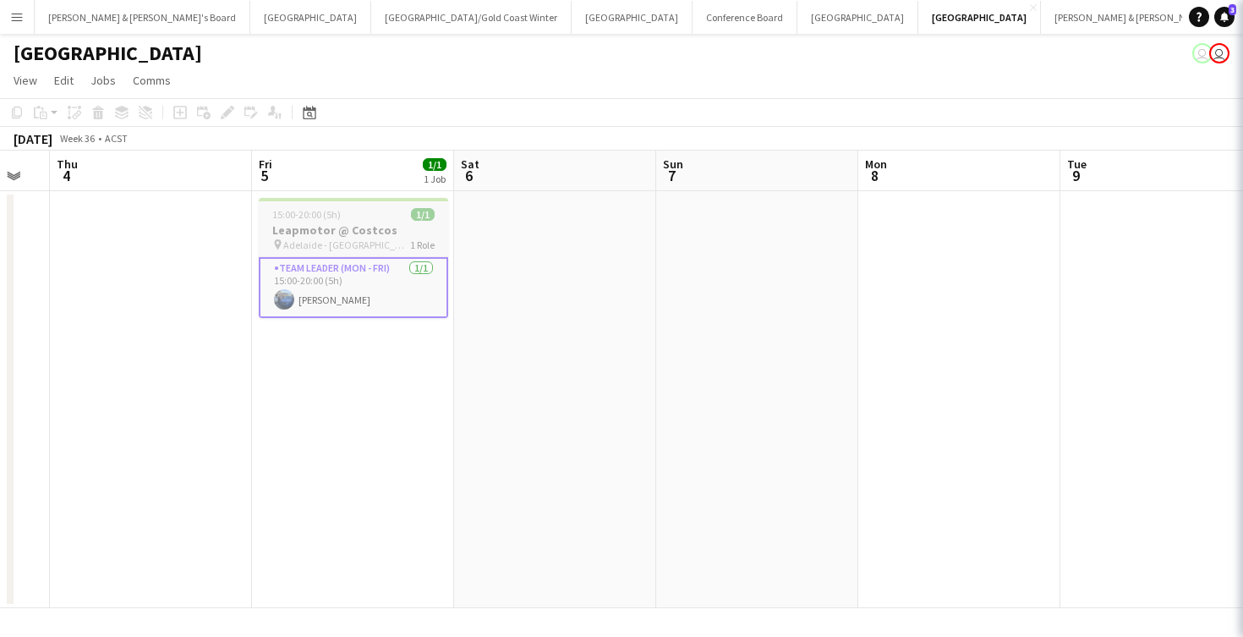
click at [370, 227] on h3 "Leapmotor @ Costcos" at bounding box center [353, 229] width 189 height 15
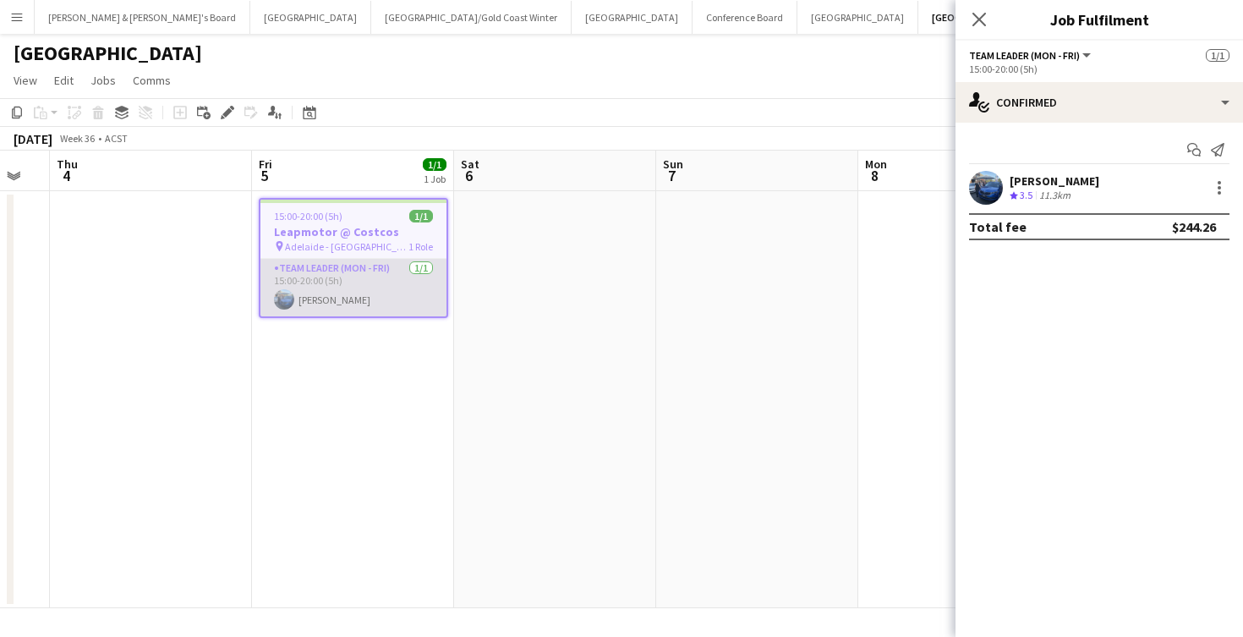
click at [385, 285] on app-card-role "Team Leader (Mon - Fri) [DATE] 15:00-20:00 (5h) [PERSON_NAME]" at bounding box center [353, 288] width 186 height 58
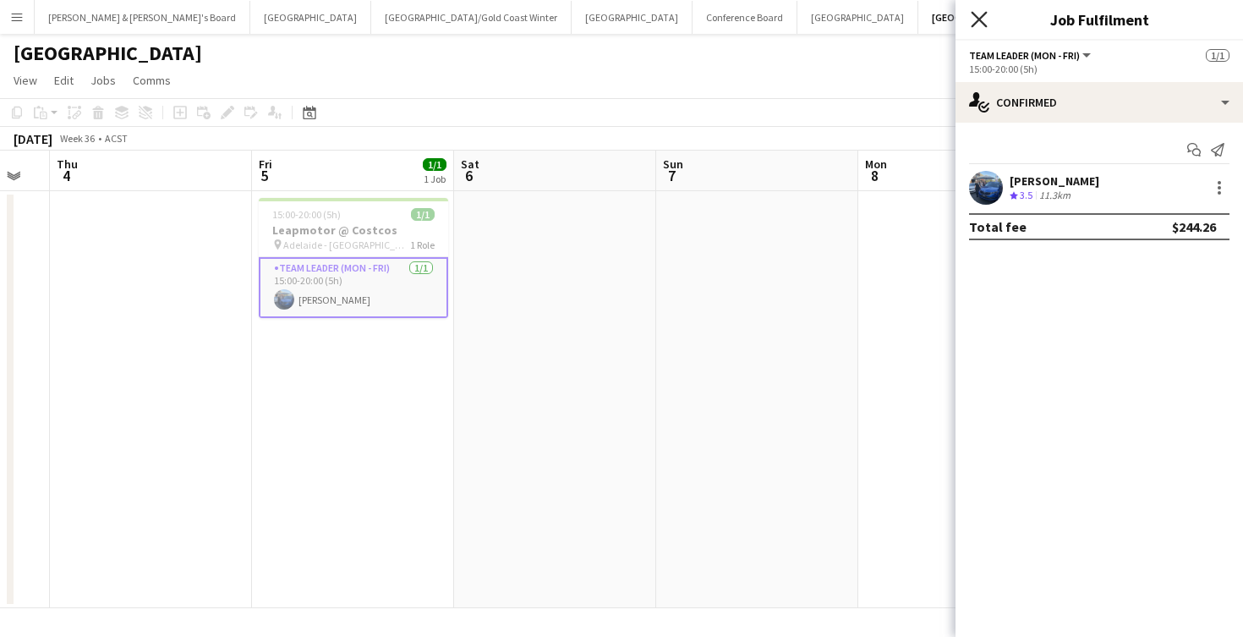
click at [977, 21] on icon at bounding box center [979, 19] width 16 height 16
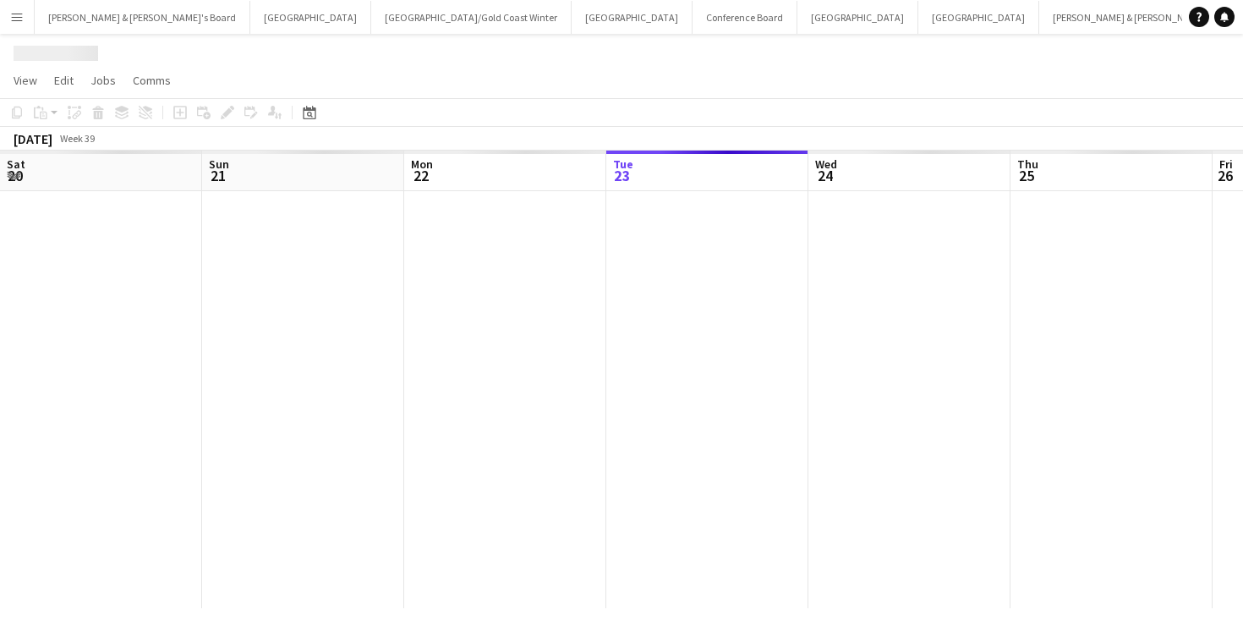
scroll to position [0, 404]
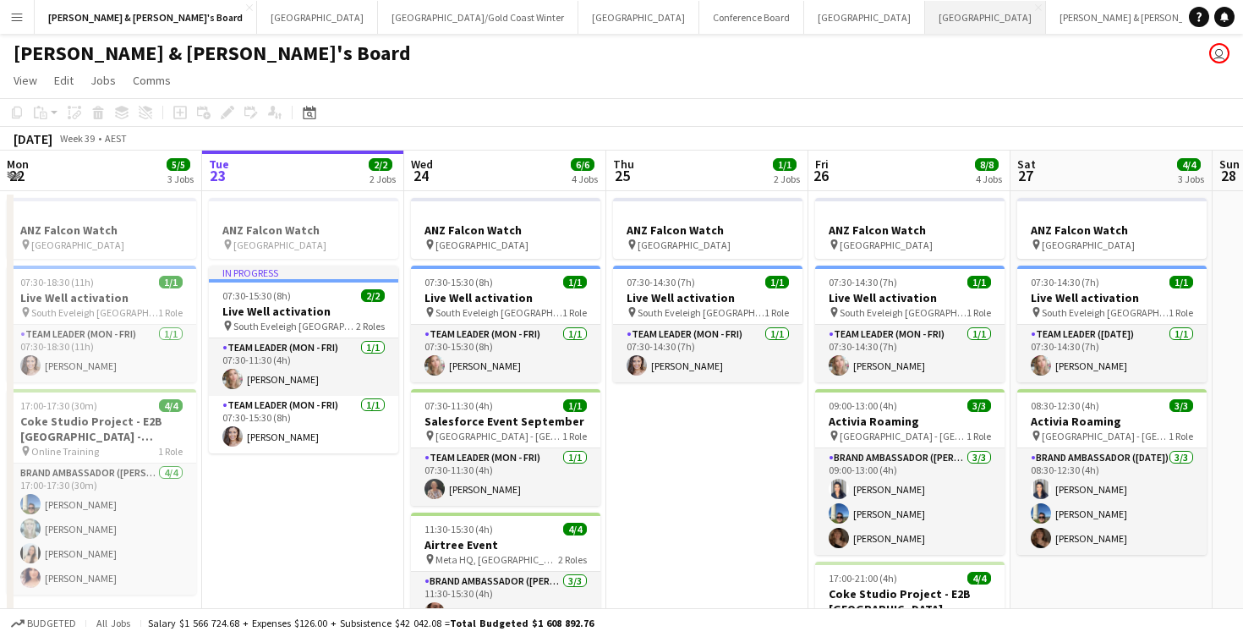
click at [925, 23] on button "Adelaide Close" at bounding box center [985, 17] width 121 height 33
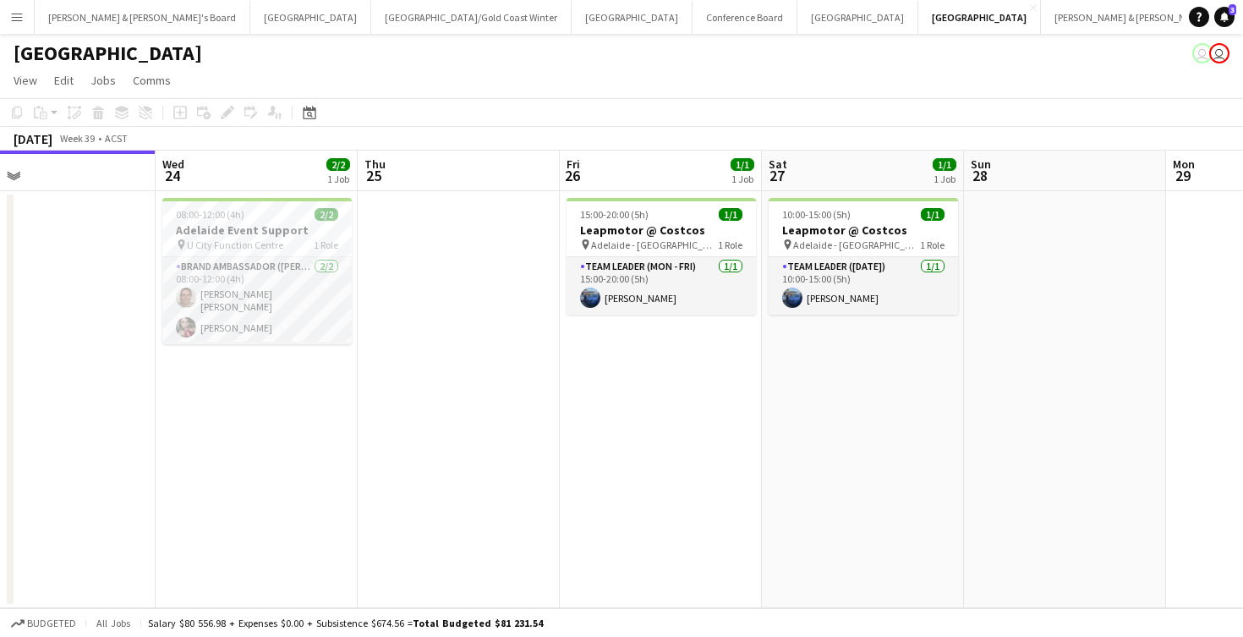
scroll to position [0, 463]
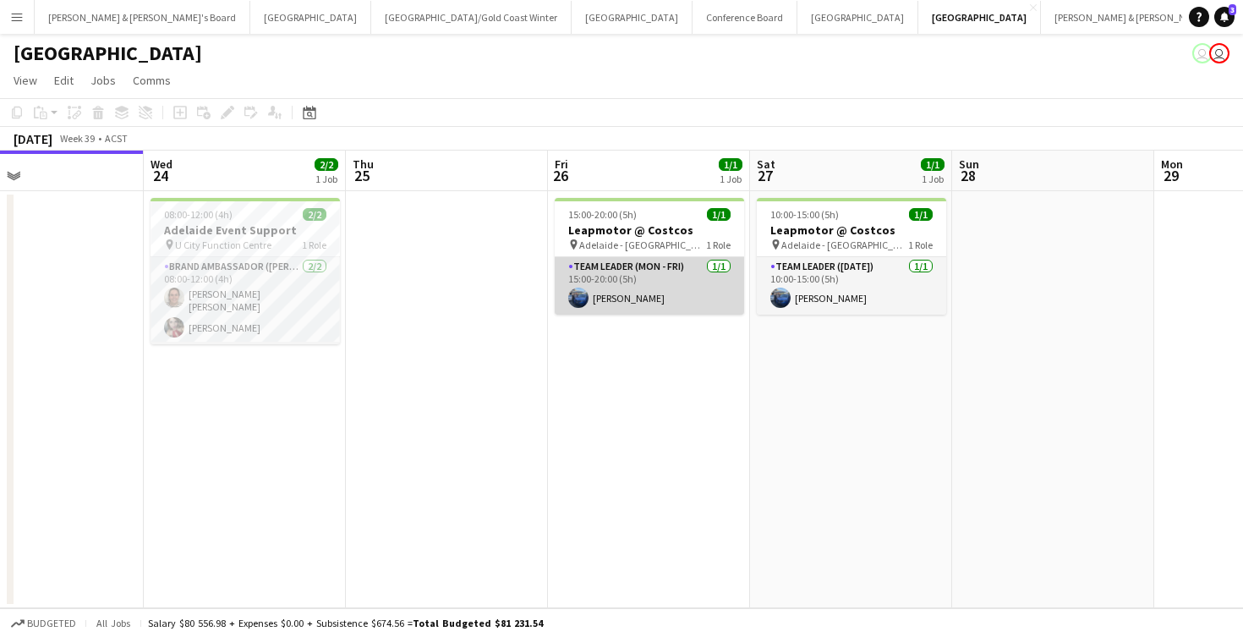
click at [627, 284] on app-card-role "Team Leader (Mon - Fri) [DATE] 15:00-20:00 (5h) [PERSON_NAME]" at bounding box center [649, 286] width 189 height 58
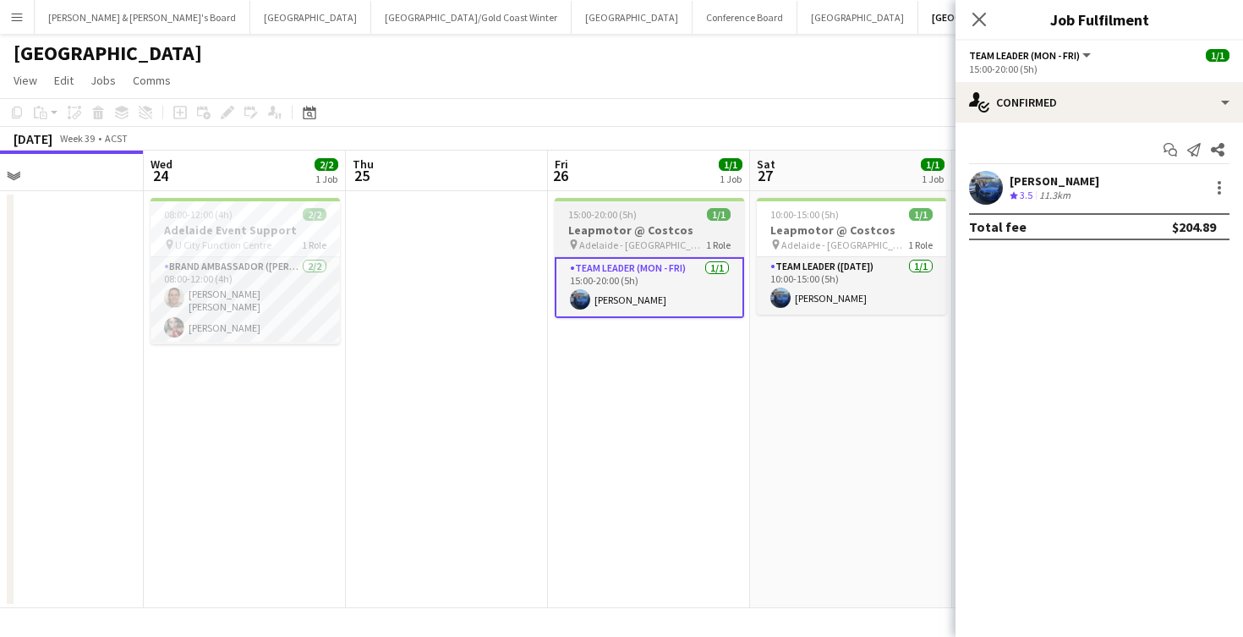
click at [660, 215] on div "15:00-20:00 (5h) 1/1" at bounding box center [649, 214] width 189 height 13
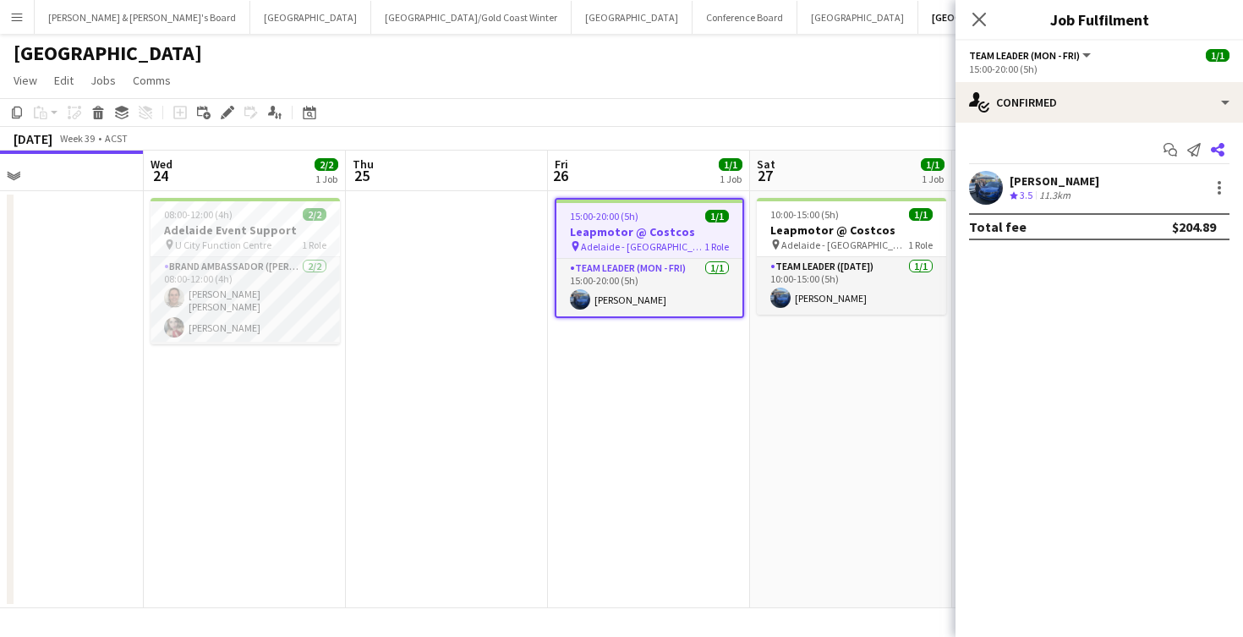
click at [1222, 150] on icon "Share" at bounding box center [1218, 150] width 14 height 14
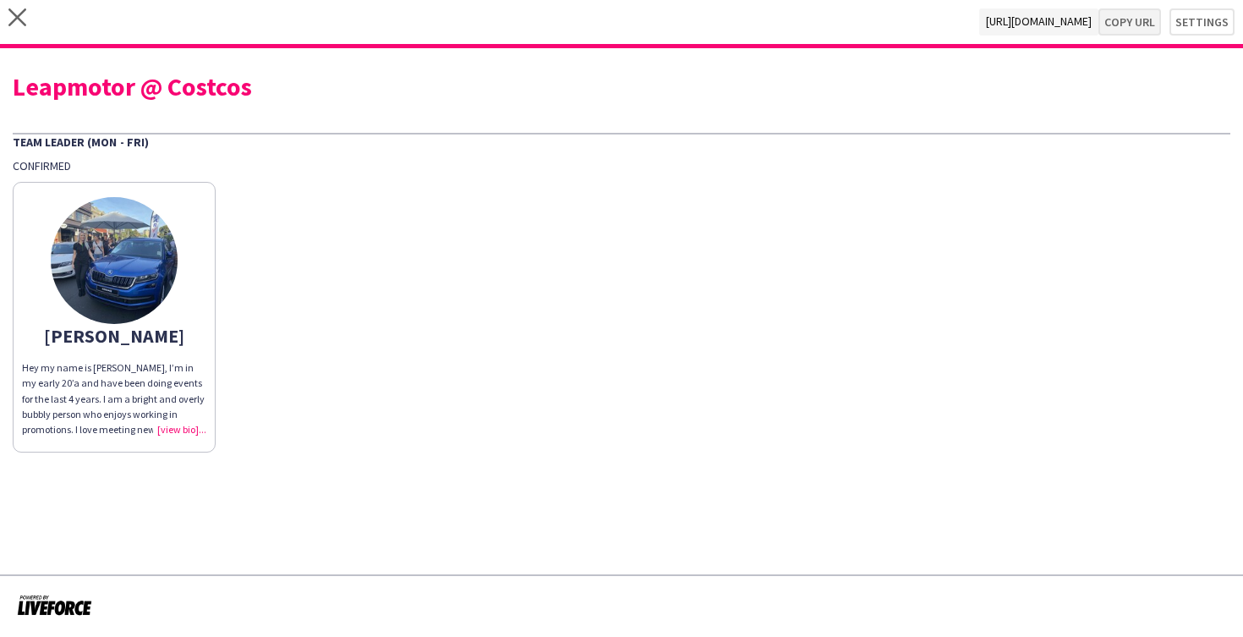
click at [1141, 28] on button "Copy url" at bounding box center [1130, 21] width 63 height 27
click at [11, 19] on icon "close" at bounding box center [17, 17] width 18 height 18
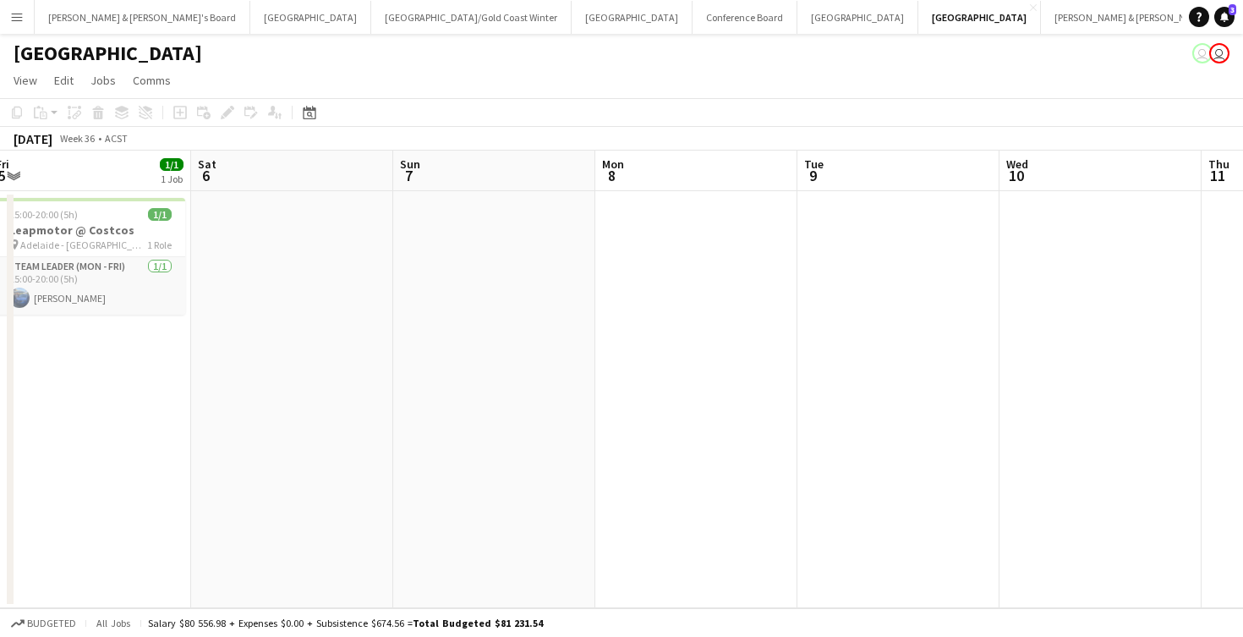
scroll to position [0, 412]
